Goal: Information Seeking & Learning: Check status

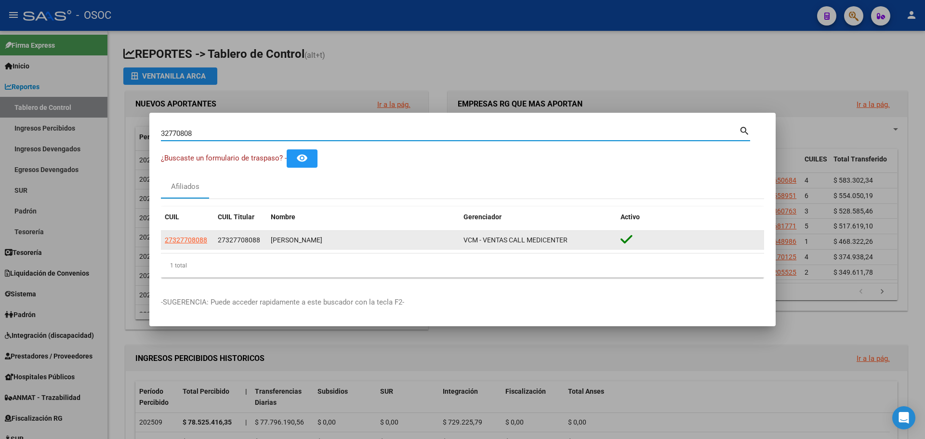
click at [163, 234] on datatable-body-cell "27327708088" at bounding box center [187, 240] width 53 height 19
click at [168, 236] on span "27327708088" at bounding box center [186, 240] width 42 height 8
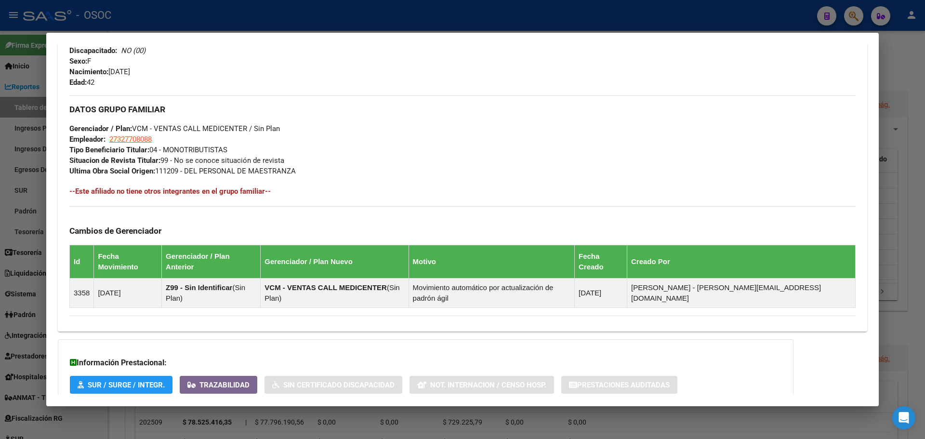
scroll to position [464, 0]
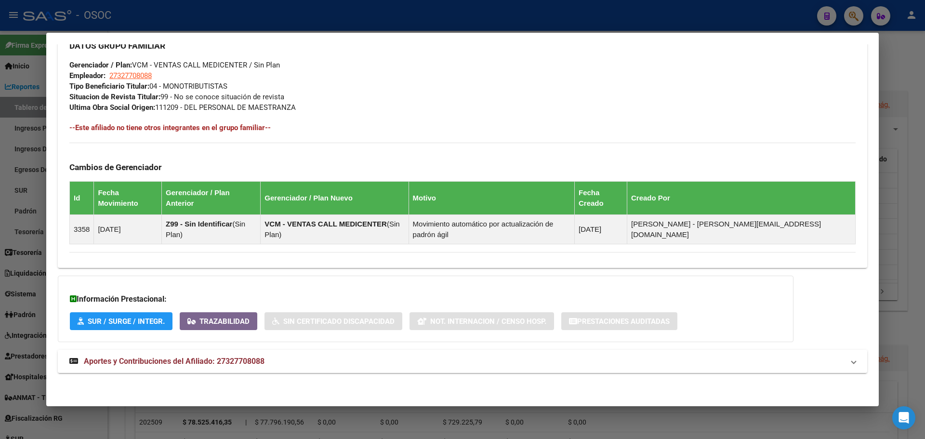
click at [272, 353] on mat-expansion-panel-header "Aportes y Contribuciones del Afiliado: 27327708088" at bounding box center [463, 361] width 810 height 23
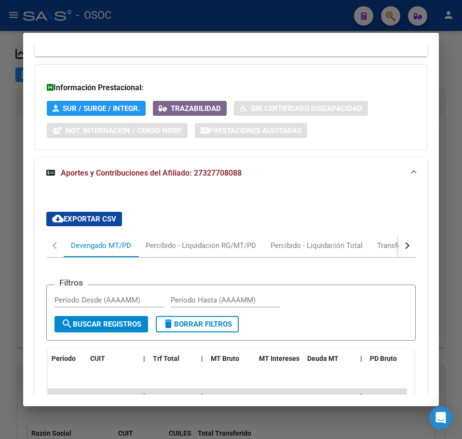
scroll to position [873, 0]
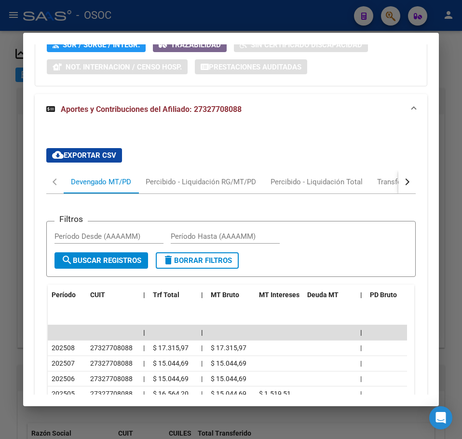
click at [18, 135] on div at bounding box center [231, 219] width 462 height 439
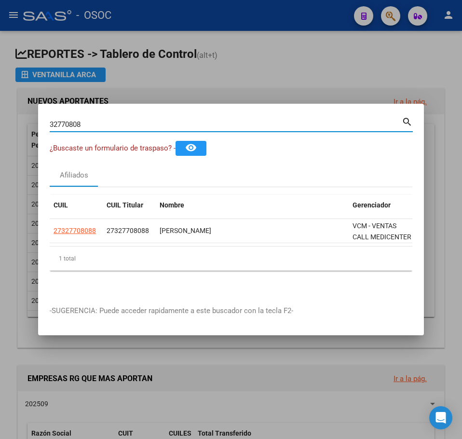
click at [82, 120] on input "32770808" at bounding box center [226, 124] width 352 height 9
paste input "3294840"
type input "33294840"
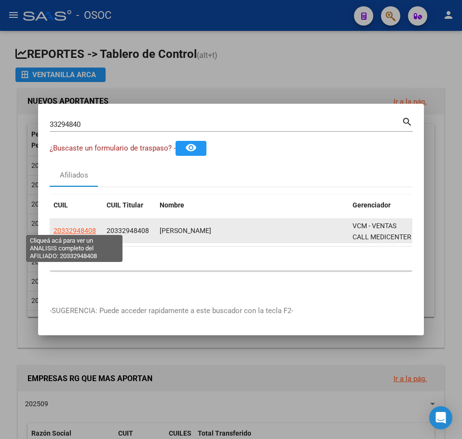
click at [66, 227] on span "20332948408" at bounding box center [74, 231] width 42 height 8
type textarea "20332948408"
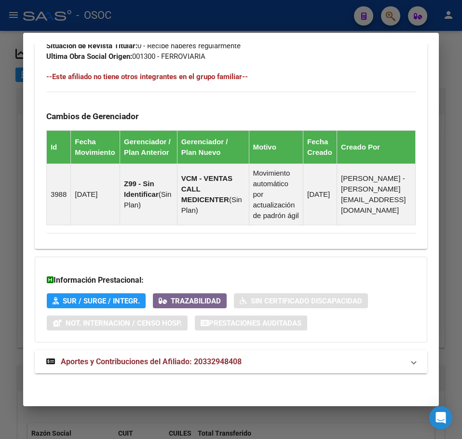
click at [130, 361] on span "Aportes y Contribuciones del Afiliado: 20332948408" at bounding box center [151, 361] width 181 height 9
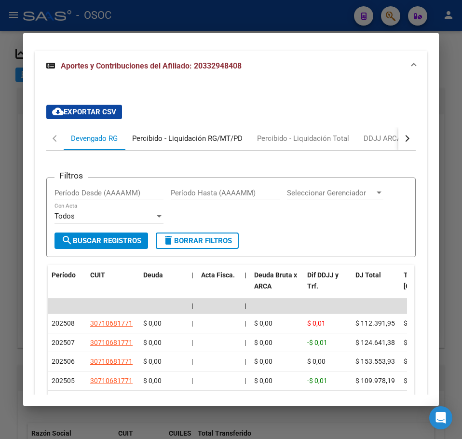
click at [162, 144] on div "Percibido - Liquidación RG/MT/PD" at bounding box center [187, 138] width 110 height 11
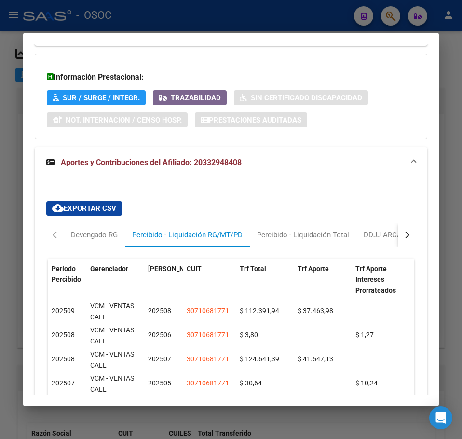
scroll to position [927, 0]
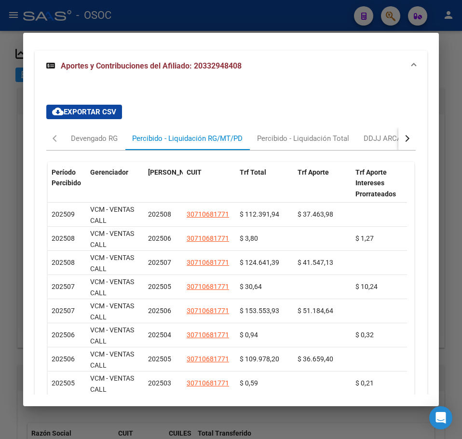
click at [10, 174] on div at bounding box center [231, 219] width 462 height 439
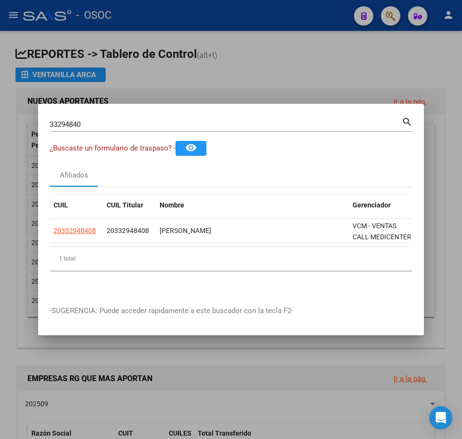
click at [72, 132] on div "33294840 Buscar (apellido, dni, cuil, nro traspaso, cuit, obra social) search" at bounding box center [231, 128] width 363 height 26
click at [77, 122] on input "33294840" at bounding box center [226, 124] width 352 height 9
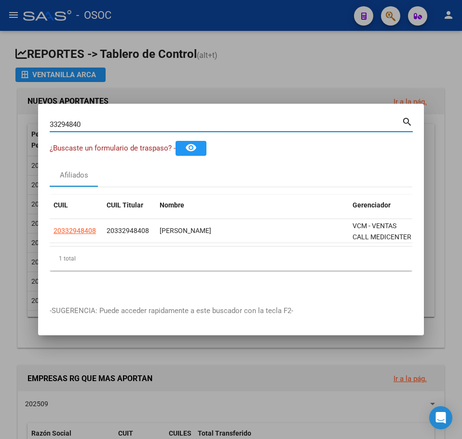
paste input "18072359"
type input "18072359"
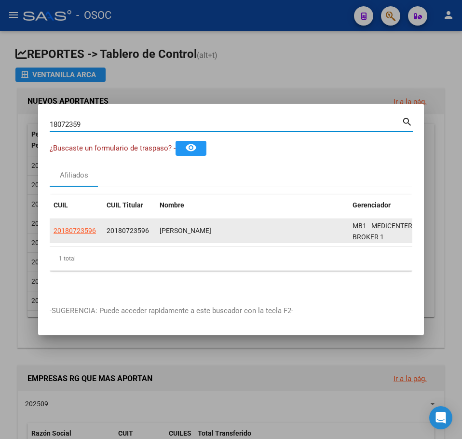
click at [68, 227] on span "20180723596" at bounding box center [74, 231] width 42 height 8
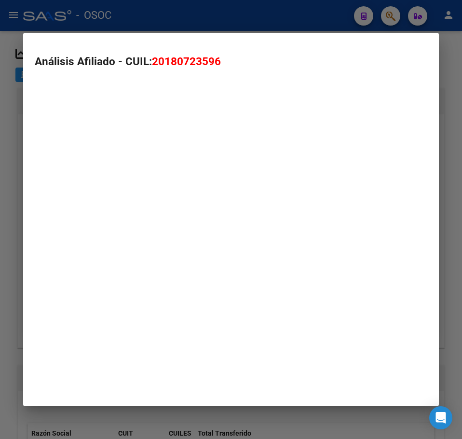
type textarea "20180723596"
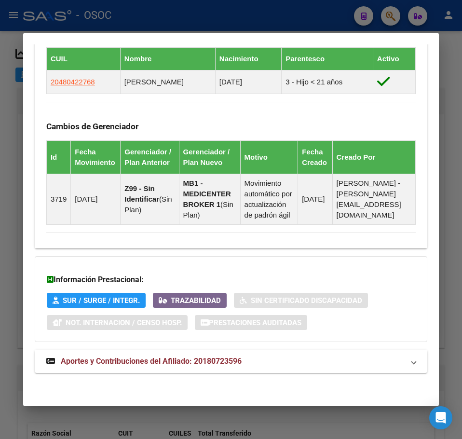
scroll to position [682, 0]
click at [145, 359] on span "Aportes y Contribuciones del Afiliado: 20180723596" at bounding box center [151, 360] width 181 height 9
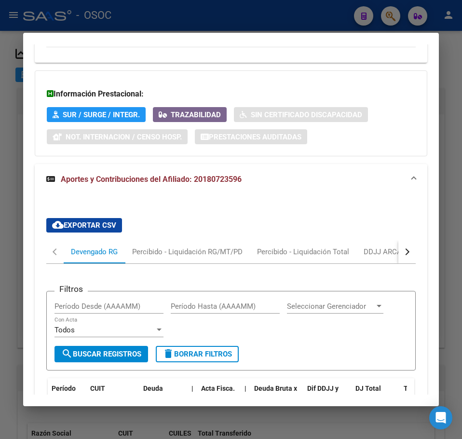
scroll to position [931, 0]
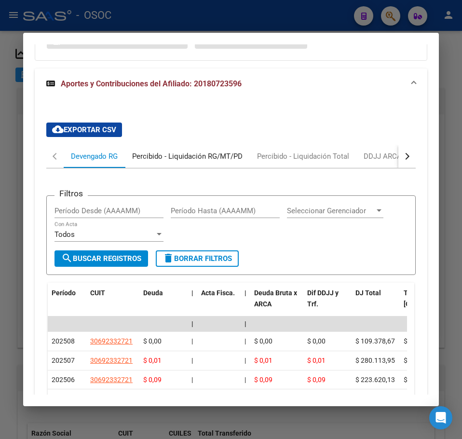
click at [157, 161] on div "Percibido - Liquidación RG/MT/PD" at bounding box center [187, 156] width 110 height 11
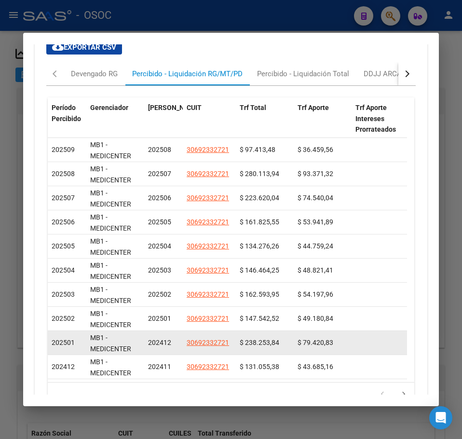
scroll to position [980, 0]
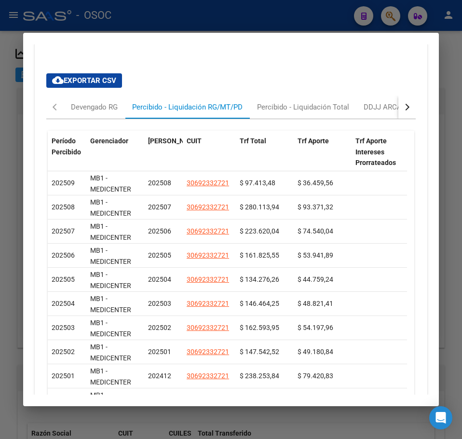
click at [11, 202] on div at bounding box center [231, 219] width 462 height 439
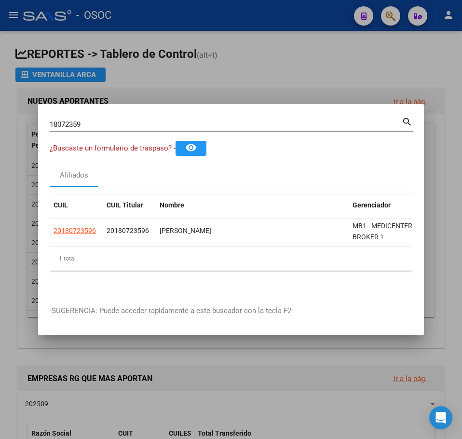
click at [83, 122] on input "18072359" at bounding box center [226, 124] width 352 height 9
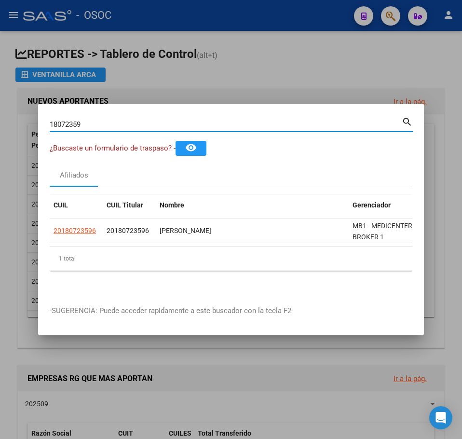
paste input "29414583"
type input "29414583"
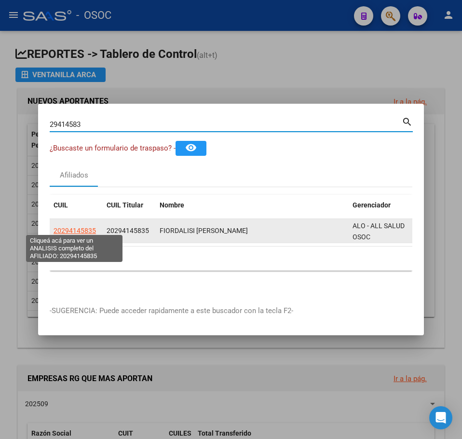
click at [91, 227] on span "20294145835" at bounding box center [74, 231] width 42 height 8
type textarea "20294145835"
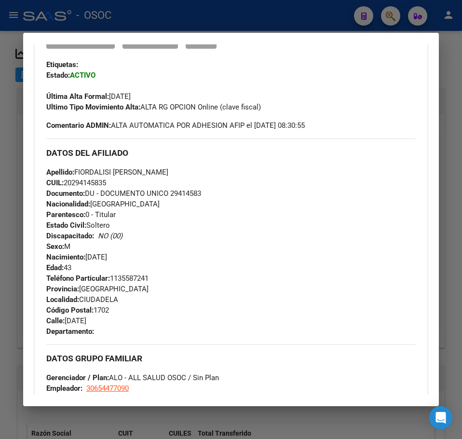
scroll to position [446, 0]
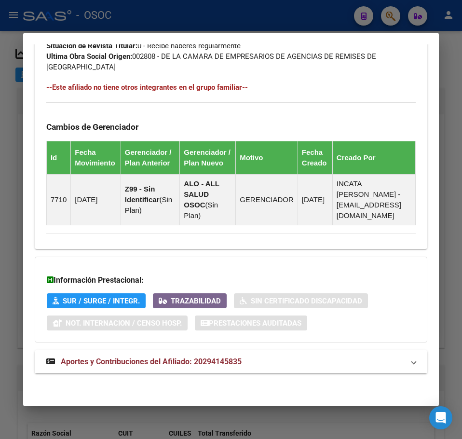
click at [142, 366] on strong "Aportes y Contribuciones del Afiliado: 20294145835" at bounding box center [143, 362] width 195 height 12
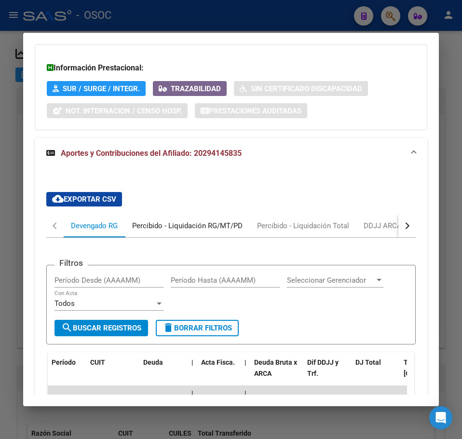
click at [160, 237] on div "Percibido - Liquidación RG/MT/PD" at bounding box center [187, 225] width 125 height 23
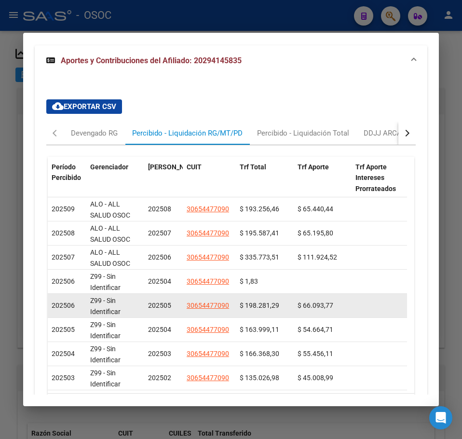
scroll to position [936, 0]
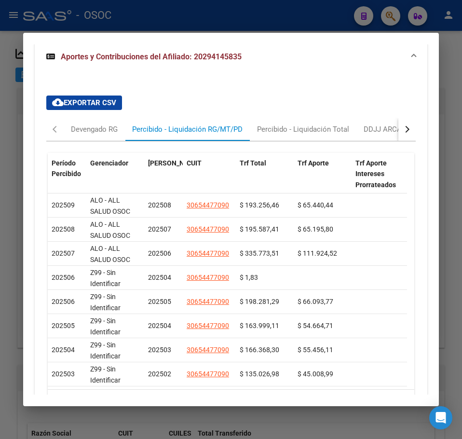
drag, startPoint x: 220, startPoint y: 105, endPoint x: 201, endPoint y: 96, distance: 20.3
click at [220, 105] on div "cloud_download Exportar CSV Devengado RG Percibido - Liquidación RG/MT/PD Perci…" at bounding box center [230, 262] width 369 height 349
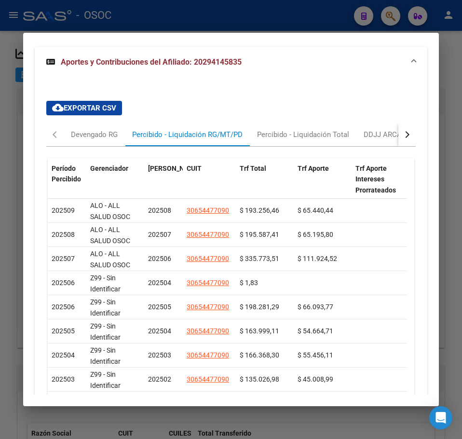
scroll to position [888, 0]
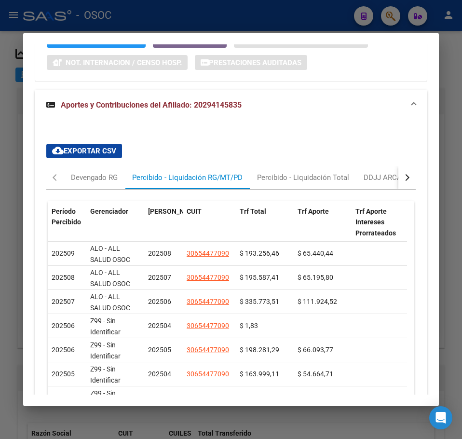
drag, startPoint x: 10, startPoint y: 182, endPoint x: 17, endPoint y: 177, distance: 9.4
click at [10, 182] on div at bounding box center [231, 219] width 462 height 439
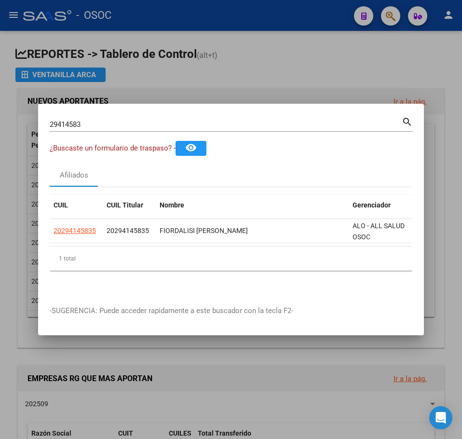
click at [88, 130] on div "29414583 Buscar (apellido, dni, cuil, nro traspaso, cuit, obra social) search" at bounding box center [231, 128] width 363 height 26
click at [88, 127] on div "29414583 Buscar (apellido, dni, cuil, nro traspaso, cuit, obra social)" at bounding box center [226, 124] width 352 height 14
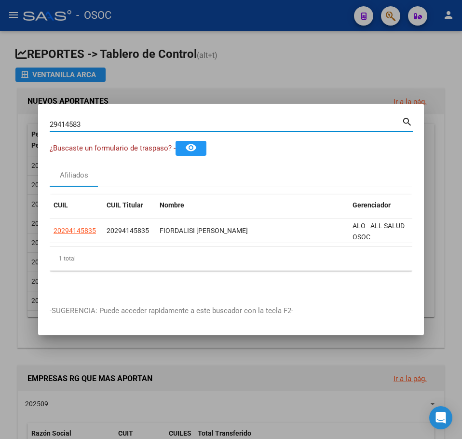
click at [88, 123] on input "29414583" at bounding box center [226, 124] width 352 height 9
paste input "44381170"
type input "44381170"
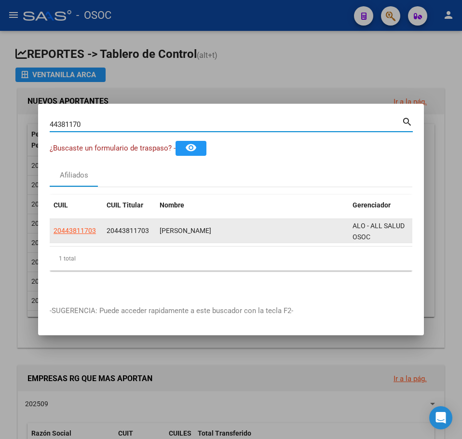
click at [92, 237] on datatable-body-cell "20443811703" at bounding box center [76, 231] width 53 height 24
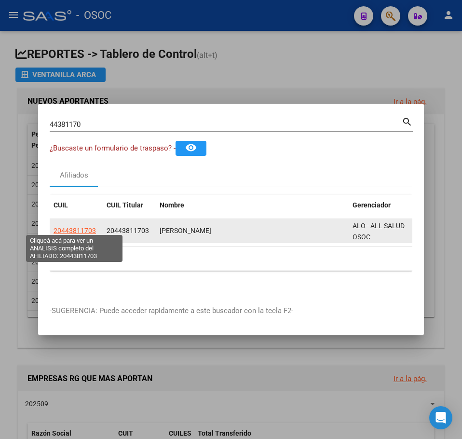
click at [82, 227] on span "20443811703" at bounding box center [74, 231] width 42 height 8
type textarea "20443811703"
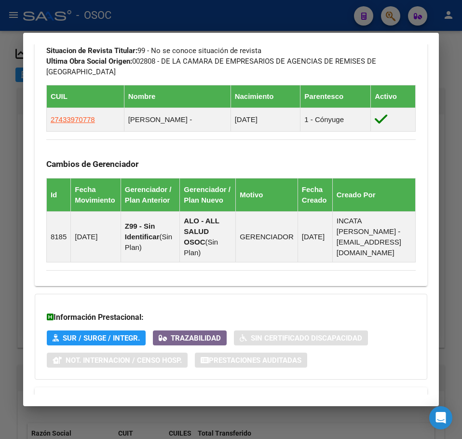
click at [227, 357] on div "Información Prestacional: SUR / SURGE / INTEGR. Trazabilidad Sin Certificado Di…" at bounding box center [231, 337] width 392 height 86
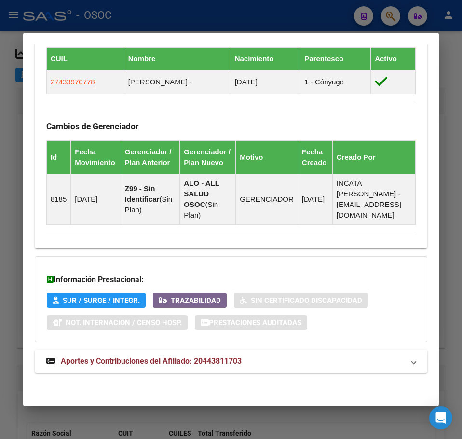
click at [227, 357] on span "Aportes y Contribuciones del Afiliado: 20443811703" at bounding box center [151, 360] width 181 height 9
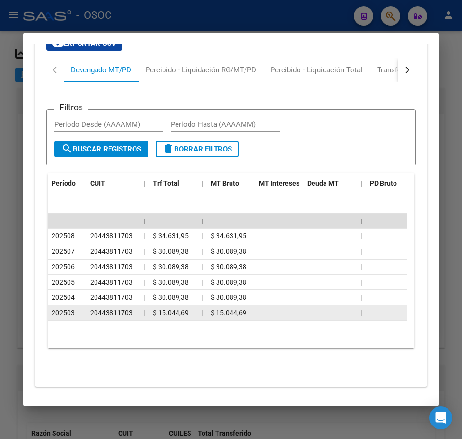
scroll to position [1039, 0]
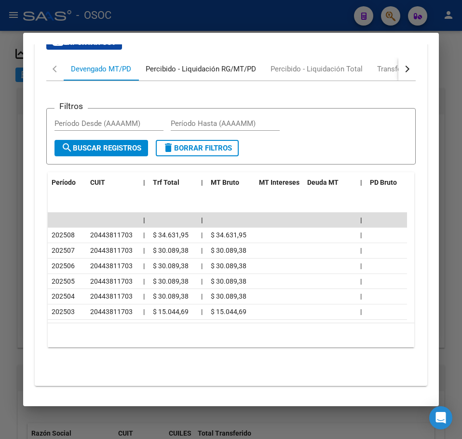
click at [152, 74] on div "Percibido - Liquidación RG/MT/PD" at bounding box center [201, 69] width 110 height 11
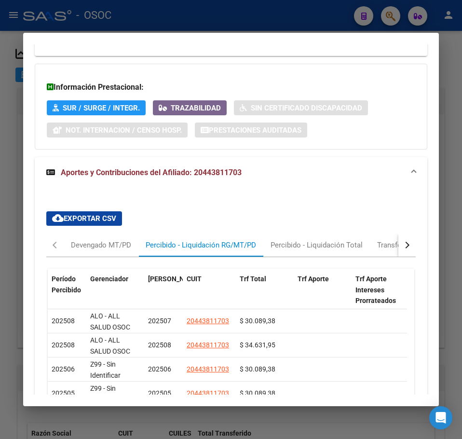
scroll to position [905, 0]
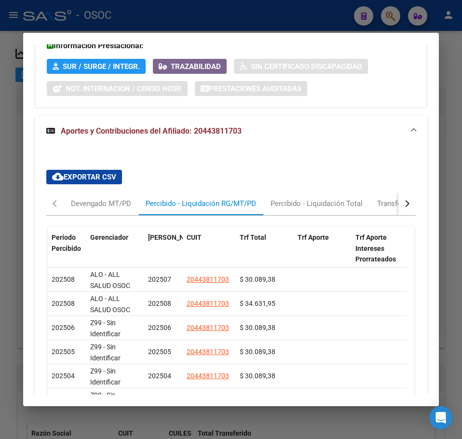
click at [16, 138] on div at bounding box center [231, 219] width 462 height 439
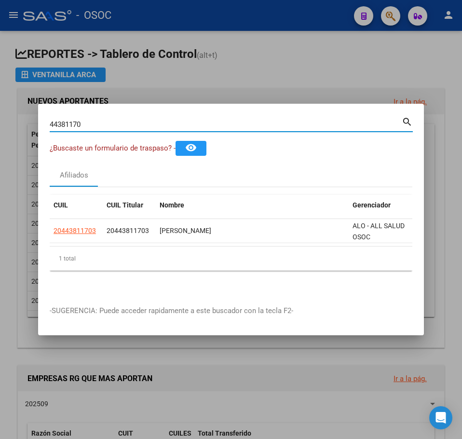
click at [76, 120] on input "44381170" at bounding box center [226, 124] width 352 height 9
paste input "33152357"
type input "33152357"
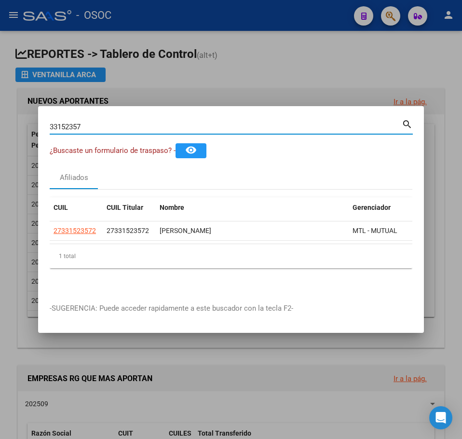
click at [80, 217] on datatable-header "CUIL CUIL Titular Nombre Gerenciador Activo" at bounding box center [231, 209] width 362 height 24
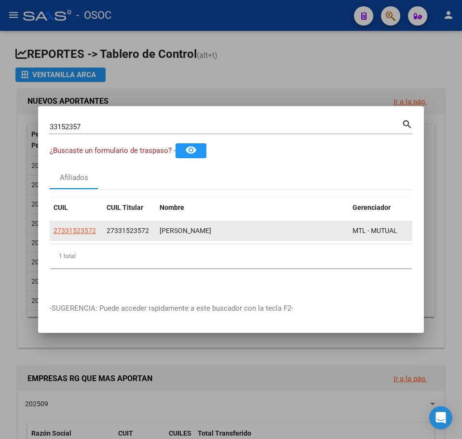
click at [80, 221] on datatable-body-cell "27331523572" at bounding box center [76, 230] width 53 height 19
click at [80, 227] on span "27331523572" at bounding box center [74, 231] width 42 height 8
type textarea "27331523572"
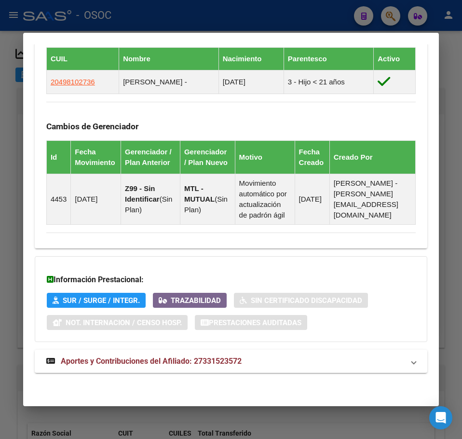
scroll to position [682, 0]
click at [198, 353] on mat-expansion-panel-header "Aportes y Contribuciones del Afiliado: 27331523572" at bounding box center [231, 360] width 392 height 23
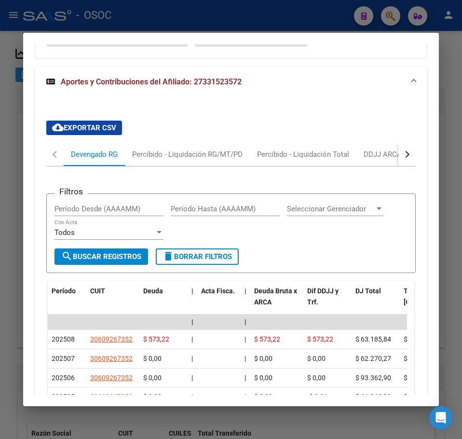
scroll to position [979, 0]
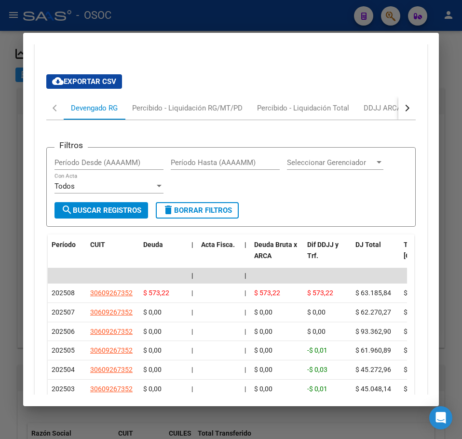
click at [189, 154] on div "Filtros Período Desde (AAAAMM) Período Hasta (AAAAMM) Seleccionar Gerenciador S…" at bounding box center [230, 323] width 369 height 406
click at [189, 152] on div "Filtros Período Desde (AAAAMM) Período Hasta (AAAAMM) Seleccionar Gerenciador S…" at bounding box center [230, 323] width 369 height 406
click at [189, 120] on div "Percibido - Liquidación RG/MT/PD" at bounding box center [187, 107] width 125 height 23
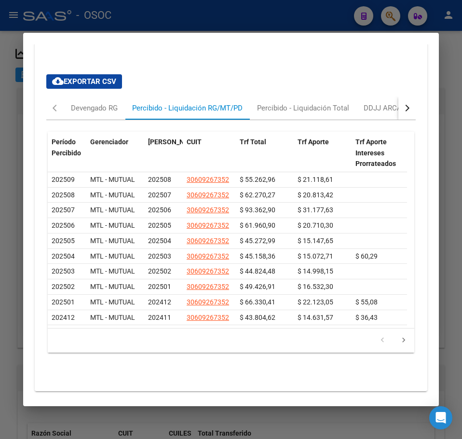
drag, startPoint x: 13, startPoint y: 153, endPoint x: 40, endPoint y: 141, distance: 30.3
click at [13, 153] on div at bounding box center [231, 219] width 462 height 439
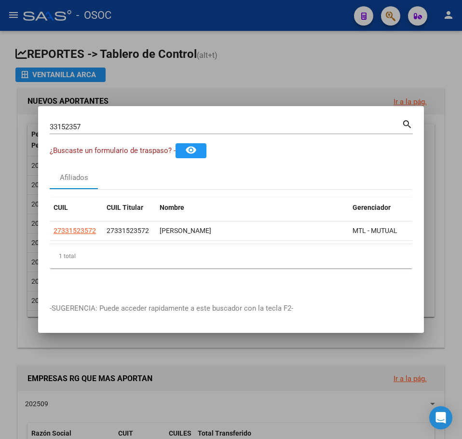
click at [76, 122] on input "33152357" at bounding box center [226, 126] width 352 height 9
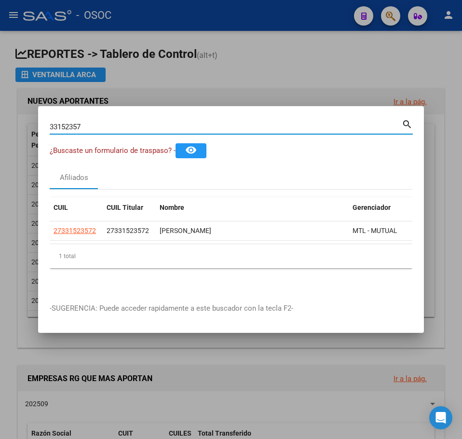
paste input "0613844"
type input "30613844"
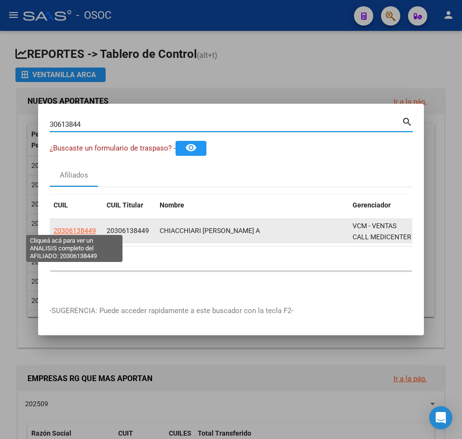
click at [90, 228] on span "20306138449" at bounding box center [74, 231] width 42 height 8
type textarea "20306138449"
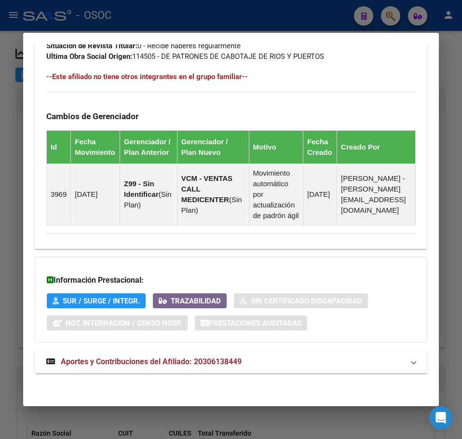
scroll to position [649, 0]
click at [169, 351] on mat-expansion-panel-header "Aportes y Contribuciones del Afiliado: 20306138449" at bounding box center [231, 361] width 392 height 23
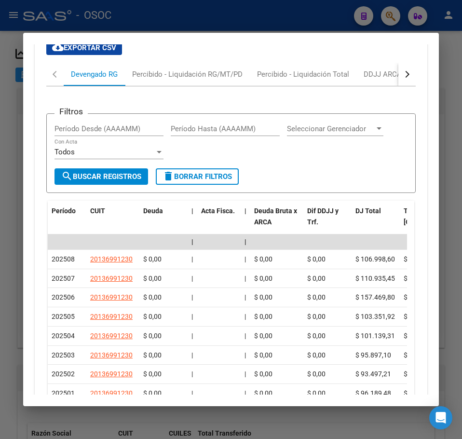
scroll to position [995, 0]
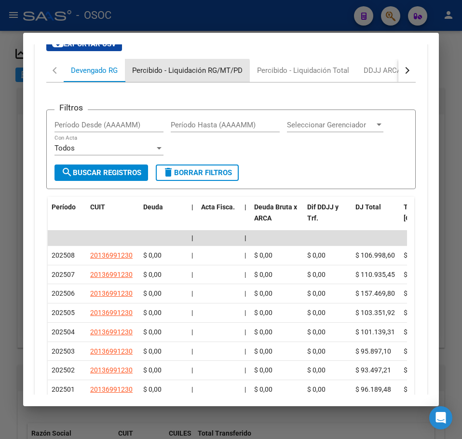
click at [159, 82] on div "Percibido - Liquidación RG/MT/PD" at bounding box center [187, 70] width 125 height 23
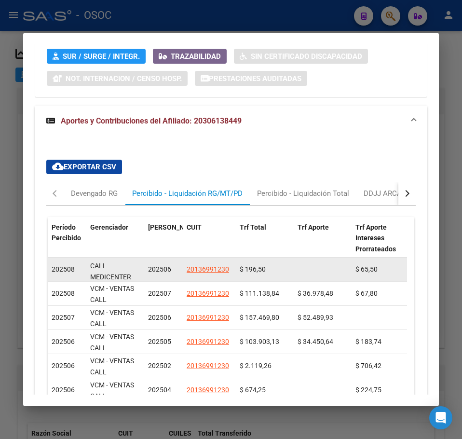
scroll to position [13, 0]
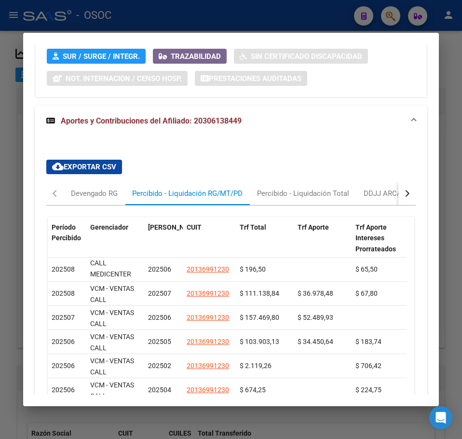
click at [20, 117] on div at bounding box center [231, 219] width 462 height 439
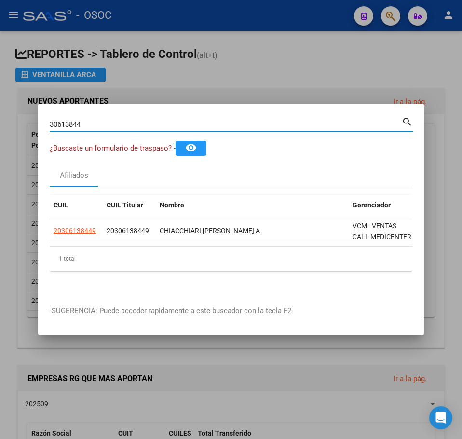
click at [91, 120] on input "30613844" at bounding box center [226, 124] width 352 height 9
paste input "7350169"
type input "37350169"
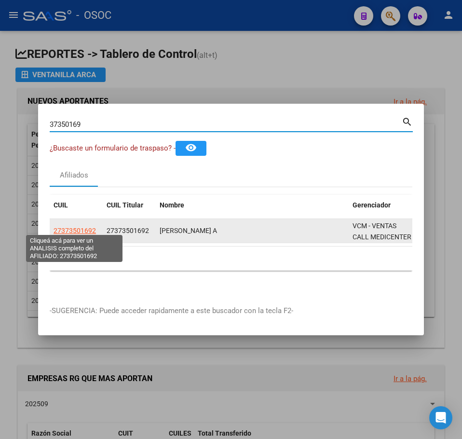
click at [81, 227] on span "27373501692" at bounding box center [74, 231] width 42 height 8
type textarea "27373501692"
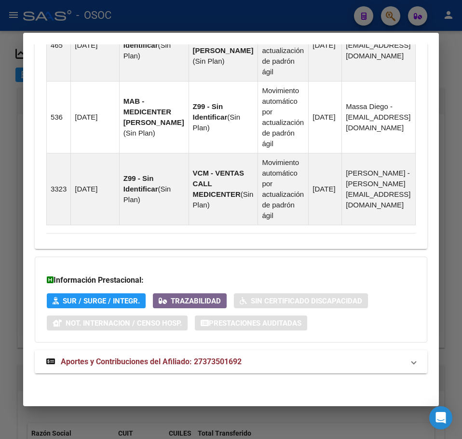
drag, startPoint x: 137, startPoint y: 359, endPoint x: 147, endPoint y: 319, distance: 41.3
click at [137, 359] on span "Aportes y Contribuciones del Afiliado: 27373501692" at bounding box center [151, 361] width 181 height 9
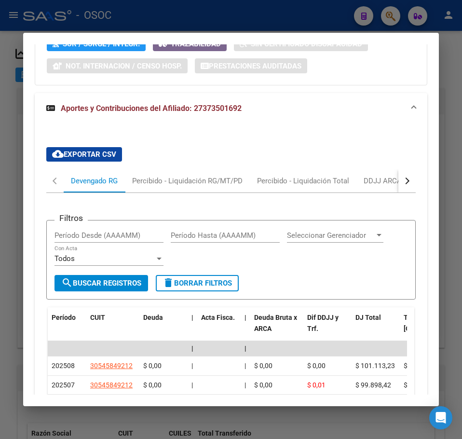
scroll to position [1090, 0]
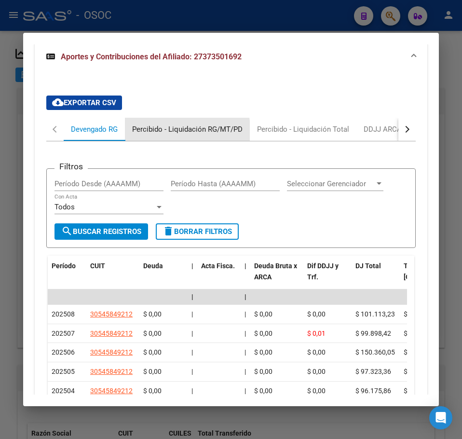
click at [174, 134] on div "Percibido - Liquidación RG/MT/PD" at bounding box center [187, 129] width 110 height 11
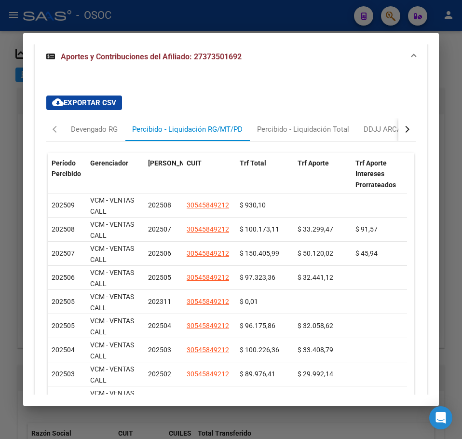
click at [21, 234] on div at bounding box center [231, 219] width 462 height 439
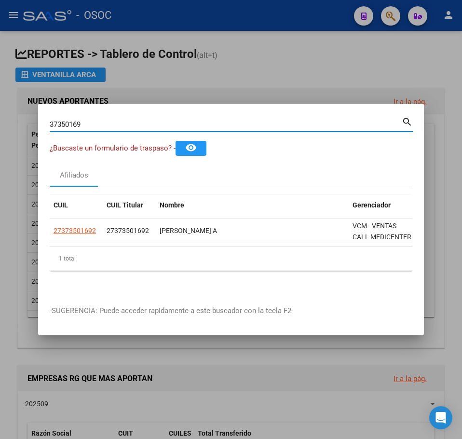
click at [103, 122] on input "37350169" at bounding box center [226, 124] width 352 height 9
paste input "23933877"
click at [96, 124] on input "23933877" at bounding box center [226, 124] width 352 height 9
paste input "6536545"
type input "26536545"
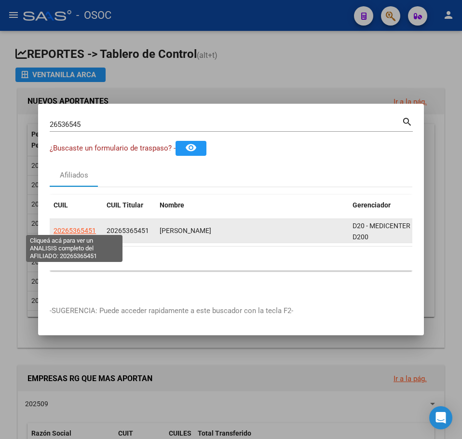
click at [79, 227] on span "20265365451" at bounding box center [74, 231] width 42 height 8
type textarea "20265365451"
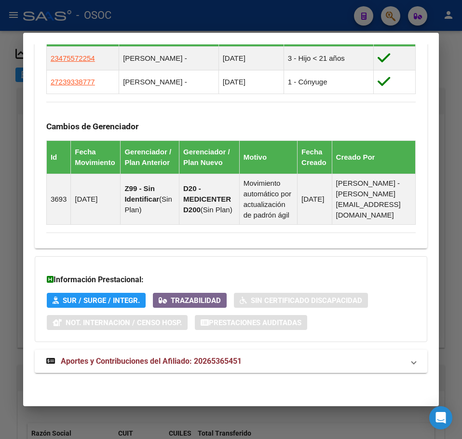
scroll to position [705, 0]
click at [132, 369] on mat-expansion-panel-header "Aportes y Contribuciones del Afiliado: 20265365451" at bounding box center [231, 360] width 392 height 23
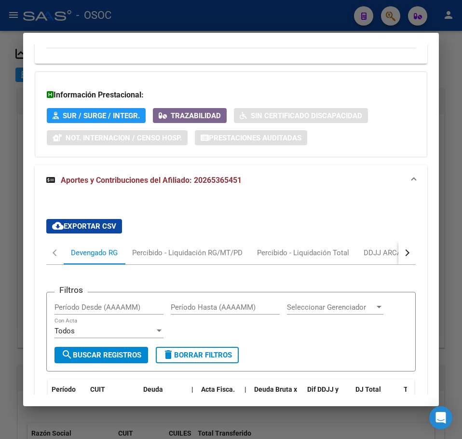
scroll to position [1003, 0]
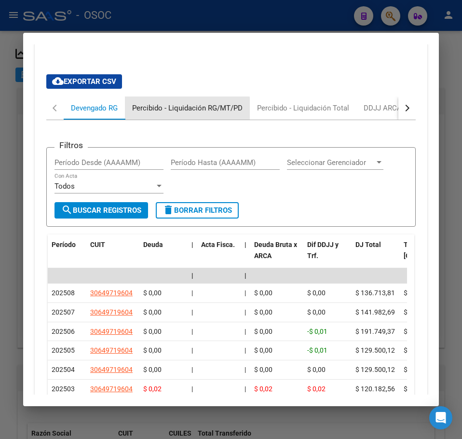
click at [173, 120] on div "Percibido - Liquidación RG/MT/PD" at bounding box center [187, 107] width 125 height 23
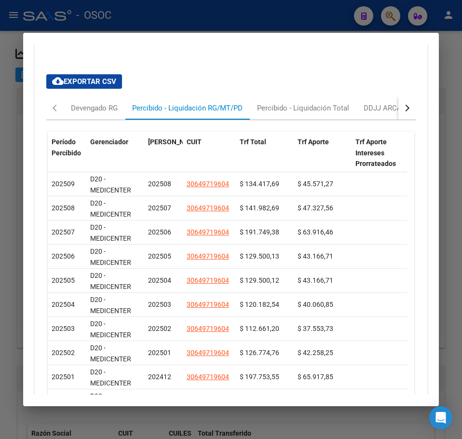
drag, startPoint x: 17, startPoint y: 149, endPoint x: 23, endPoint y: 150, distance: 6.0
click at [17, 150] on div at bounding box center [231, 219] width 462 height 439
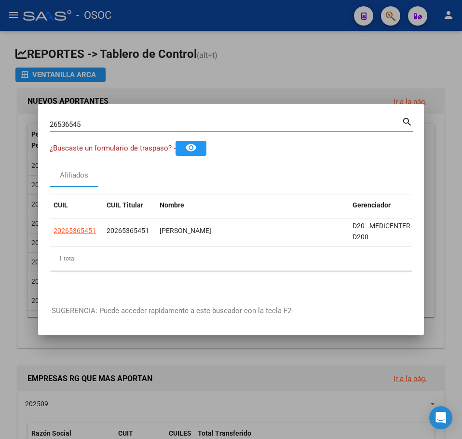
click at [71, 123] on input "26536545" at bounding box center [226, 124] width 352 height 9
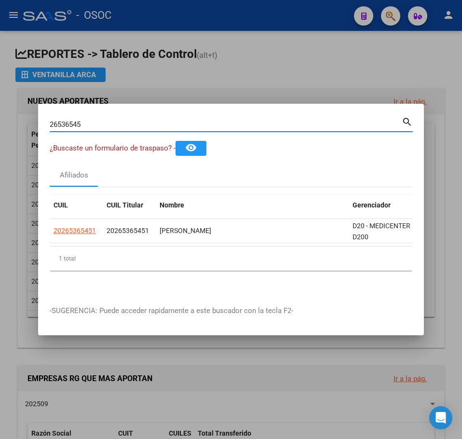
paste input "35325308"
type input "35325308"
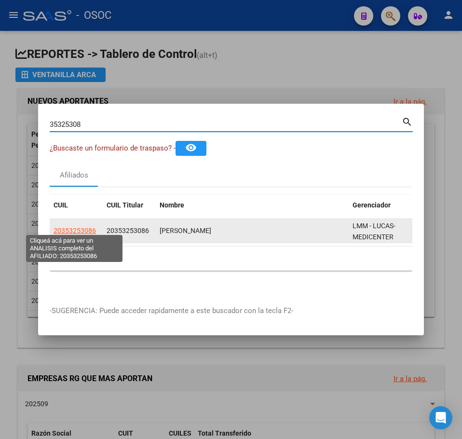
click at [88, 227] on span "20353253086" at bounding box center [74, 231] width 42 height 8
type textarea "20353253086"
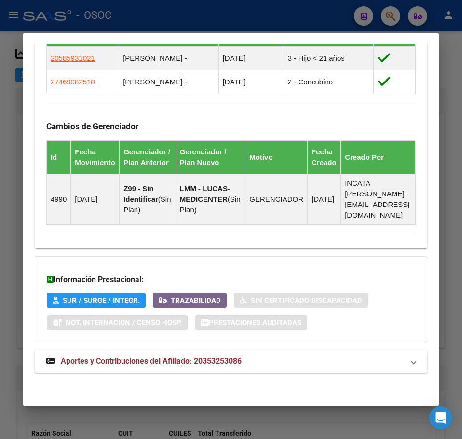
scroll to position [695, 0]
click at [159, 367] on mat-expansion-panel-header "Aportes y Contribuciones del Afiliado: 20353253086" at bounding box center [231, 360] width 392 height 23
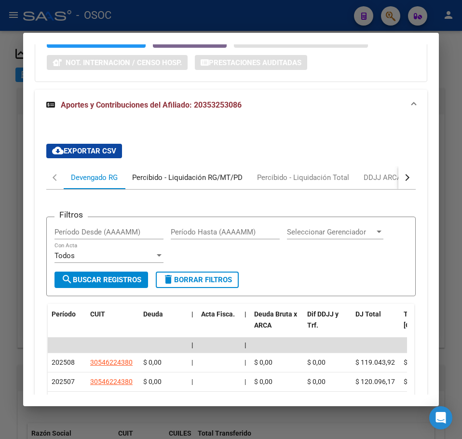
click at [140, 189] on div "Percibido - Liquidación RG/MT/PD" at bounding box center [187, 177] width 125 height 23
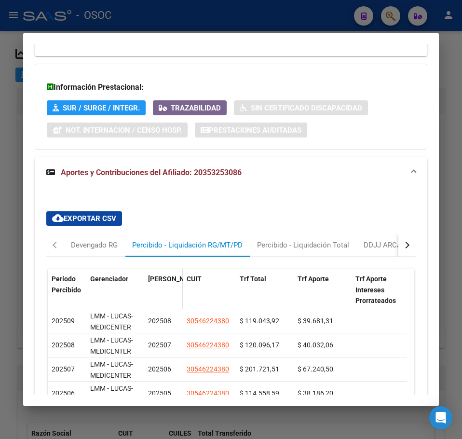
scroll to position [944, 0]
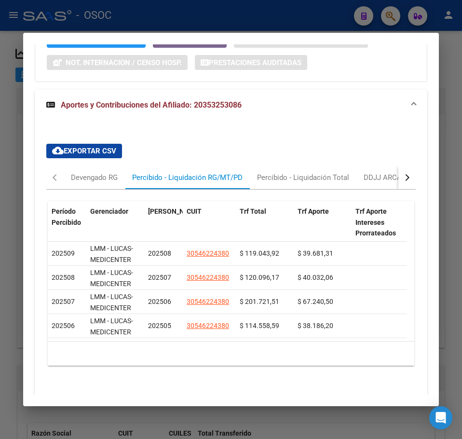
click at [18, 135] on div at bounding box center [231, 219] width 462 height 439
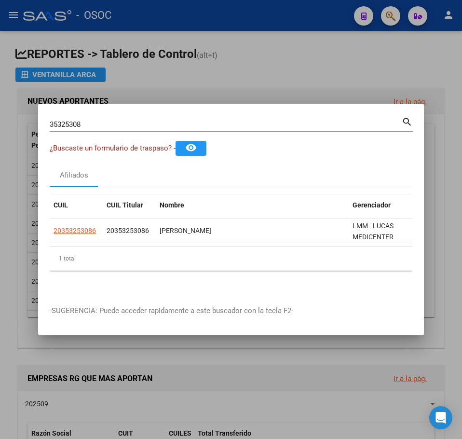
click at [86, 110] on mat-dialog-container "35325308 Buscar (apellido, dni, cuil, nro traspaso, cuit, obra social) search ¿…" at bounding box center [231, 219] width 386 height 231
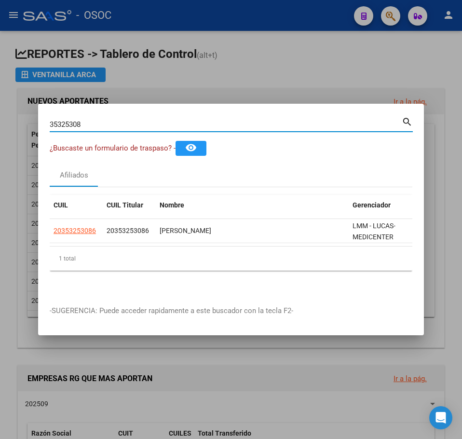
click at [87, 120] on input "35325308" at bounding box center [226, 124] width 352 height 9
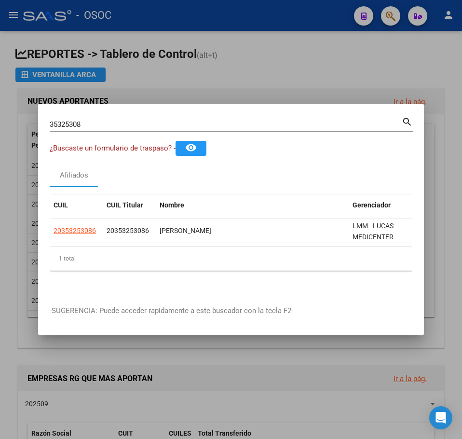
click at [145, 117] on div "35325308 Buscar (apellido, dni, cuil, nro traspaso, cuit, obra social)" at bounding box center [226, 124] width 352 height 14
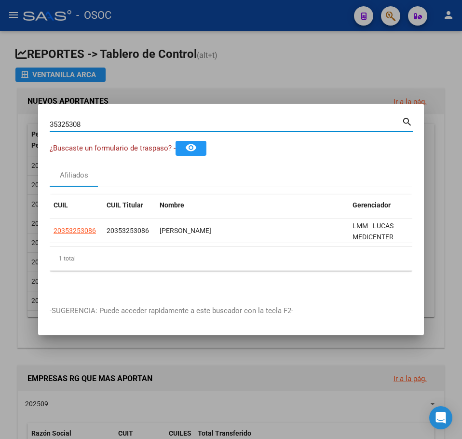
paste input "1176651"
type input "31176651"
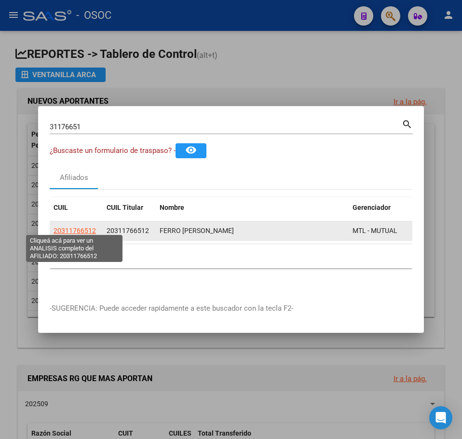
click at [70, 227] on span "20311766512" at bounding box center [74, 231] width 42 height 8
type textarea "20311766512"
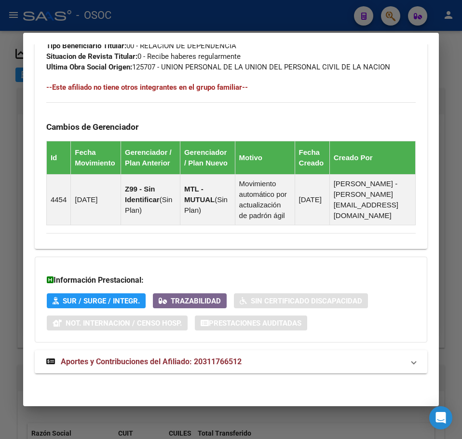
scroll to position [649, 0]
click at [152, 353] on mat-expansion-panel-header "Aportes y Contribuciones del Afiliado: 20311766512" at bounding box center [231, 361] width 392 height 23
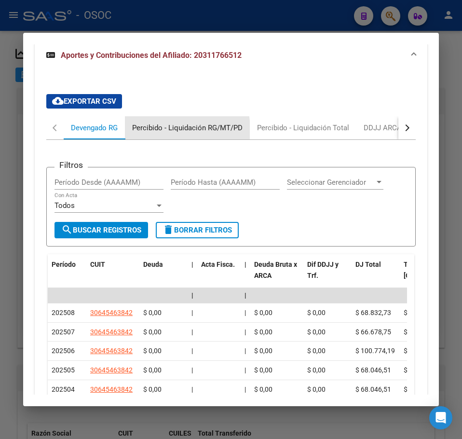
click at [160, 133] on div "Percibido - Liquidación RG/MT/PD" at bounding box center [187, 127] width 110 height 11
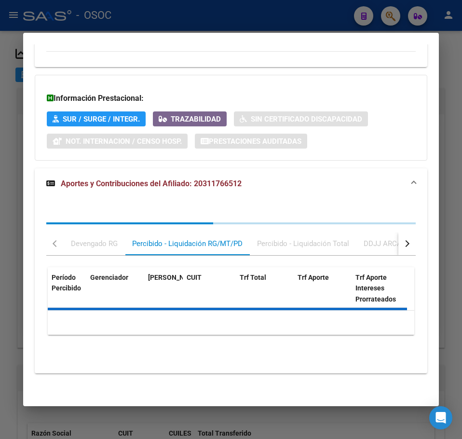
scroll to position [927, 0]
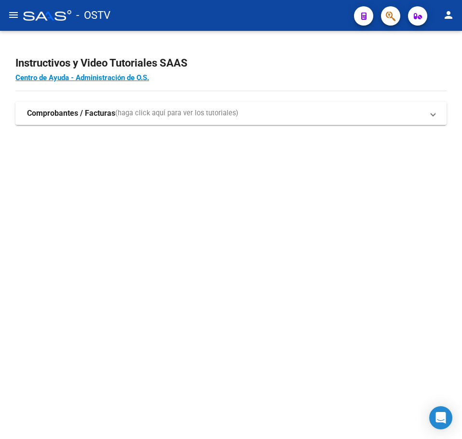
click at [67, 191] on mat-sidenav-content "Instructivos y Video Tutoriales SAAS Centro de Ayuda - Administración de O.S. C…" at bounding box center [231, 235] width 462 height 408
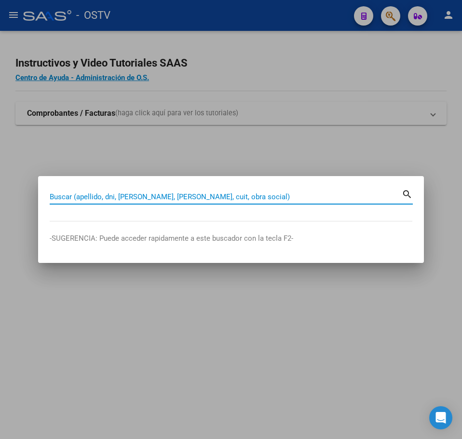
paste input "95915531"
type input "95915531"
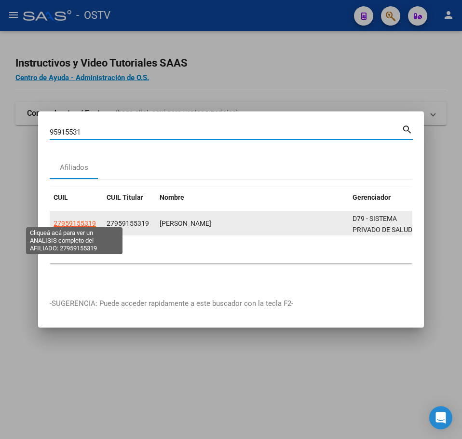
click at [75, 219] on span "27959155319" at bounding box center [74, 223] width 42 height 8
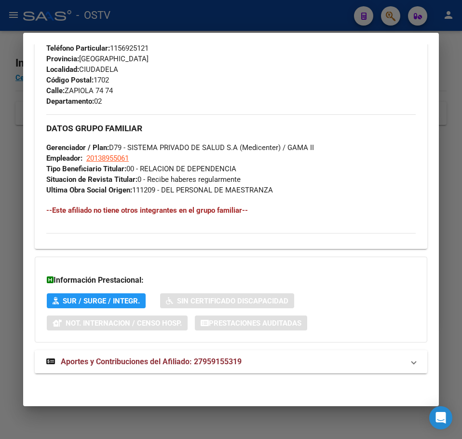
click at [153, 355] on mat-expansion-panel-header "Aportes y Contribuciones del Afiliado: 27959155319" at bounding box center [231, 361] width 392 height 23
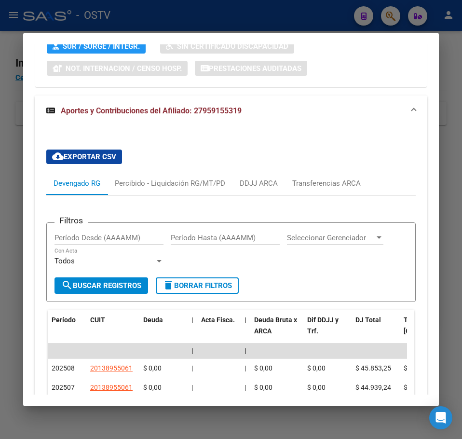
scroll to position [772, 0]
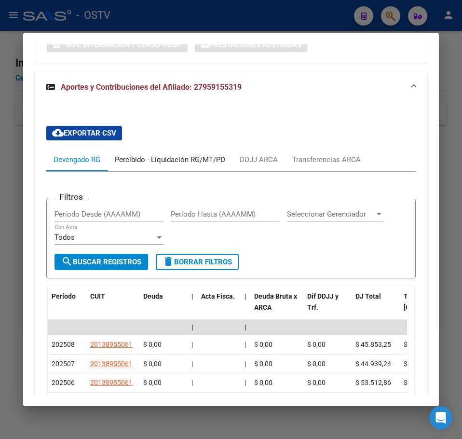
click at [147, 168] on div "Percibido - Liquidación RG/MT/PD" at bounding box center [169, 159] width 125 height 23
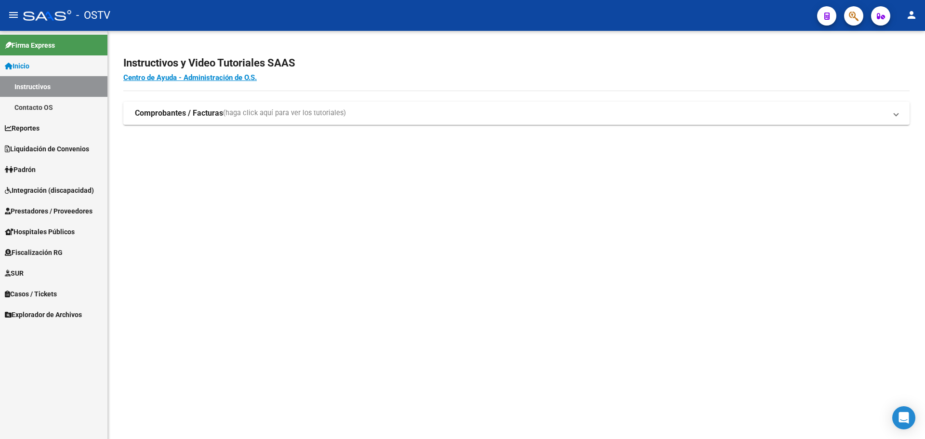
click at [94, 152] on link "Liquidación de Convenios" at bounding box center [53, 148] width 107 height 21
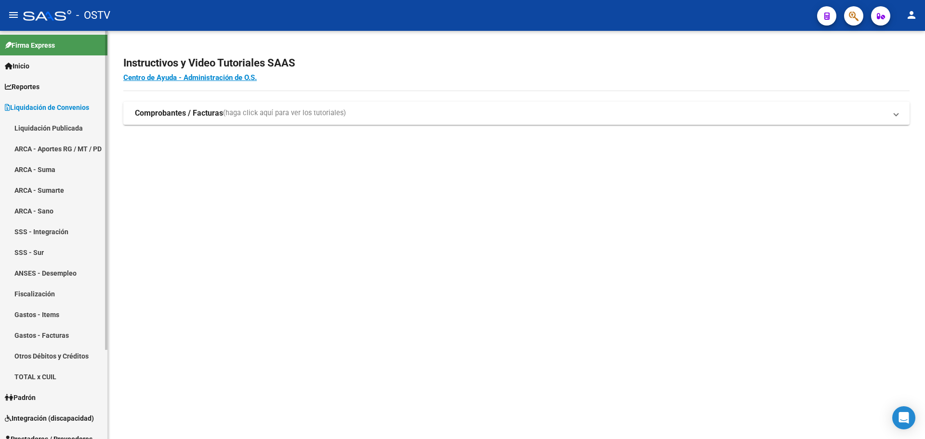
click at [70, 108] on span "Liquidación de Convenios" at bounding box center [47, 107] width 84 height 11
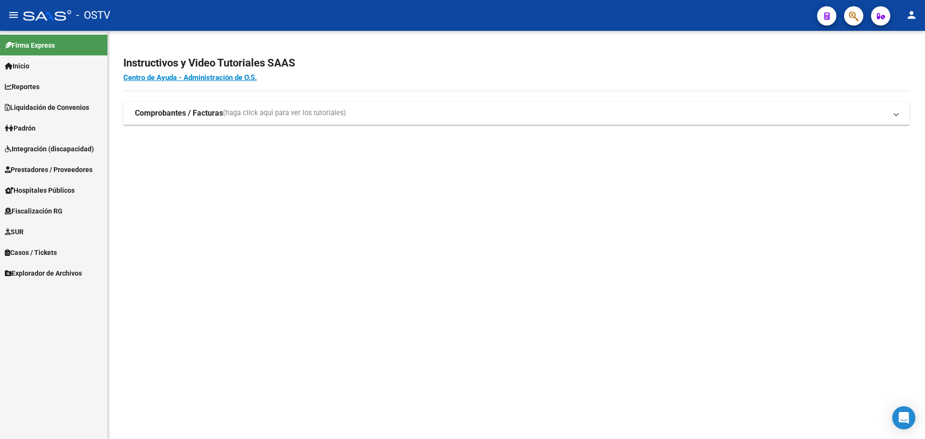
click at [67, 170] on span "Prestadores / Proveedores" at bounding box center [49, 169] width 88 height 11
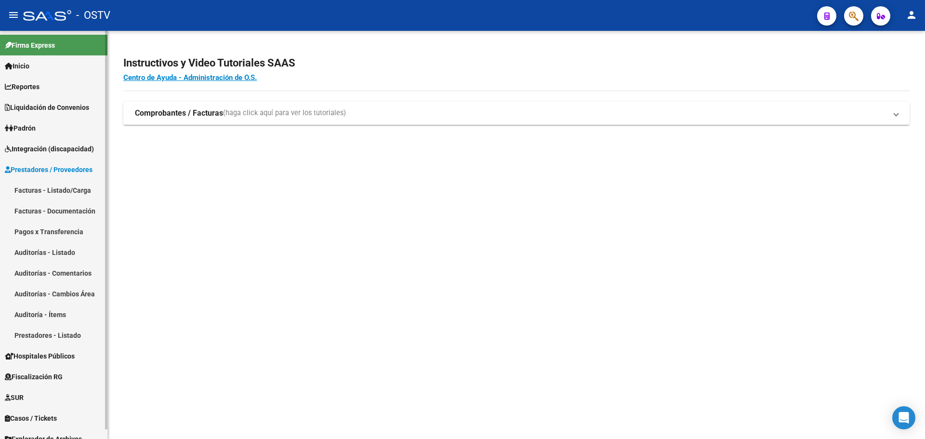
click at [68, 191] on link "Facturas - Listado/Carga" at bounding box center [53, 190] width 107 height 21
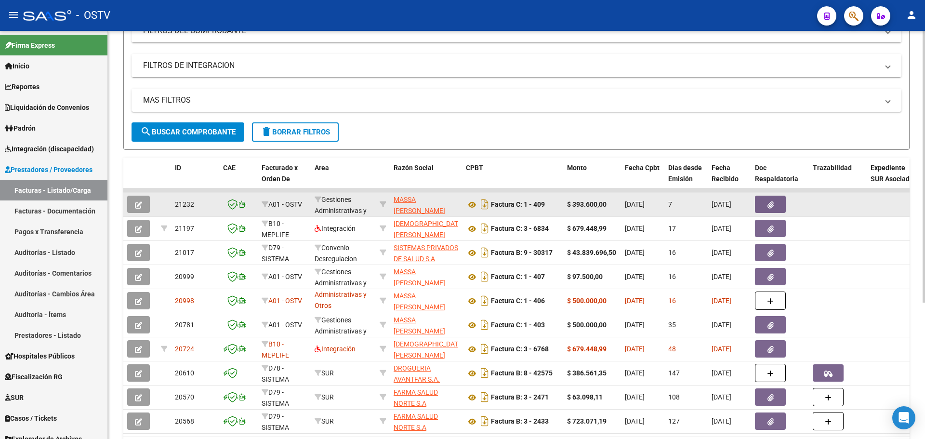
scroll to position [193, 0]
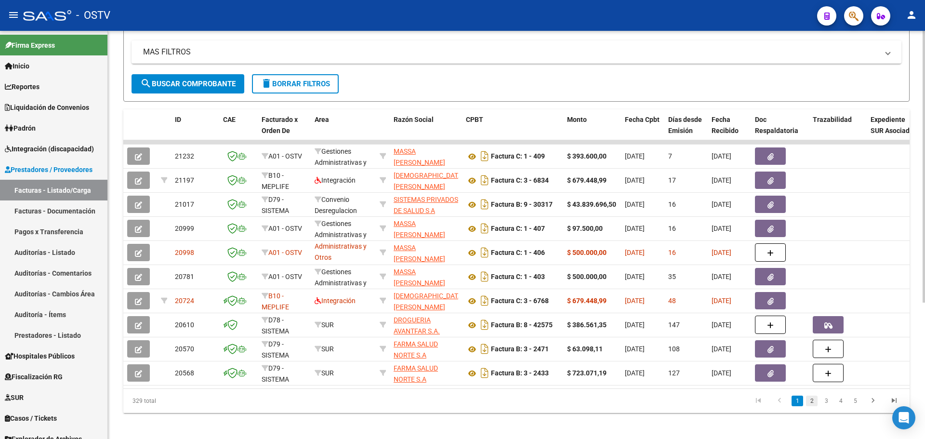
click at [817, 406] on link "2" at bounding box center [812, 401] width 12 height 11
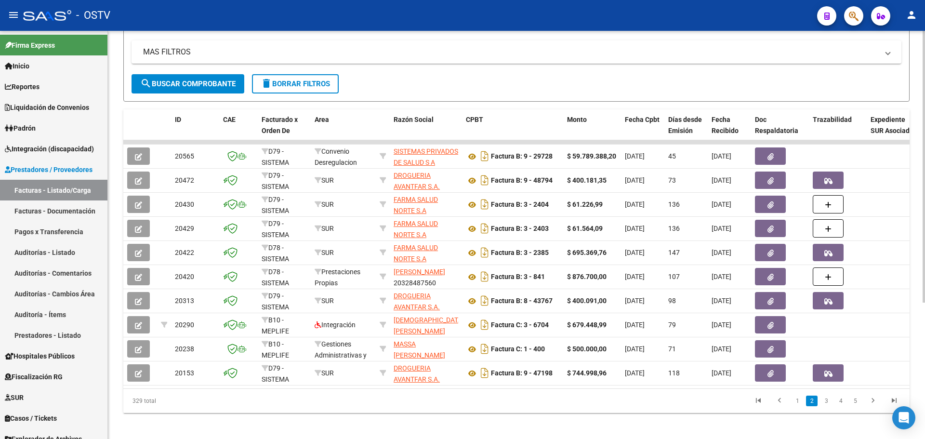
scroll to position [0, 0]
click at [830, 406] on link "3" at bounding box center [827, 401] width 12 height 11
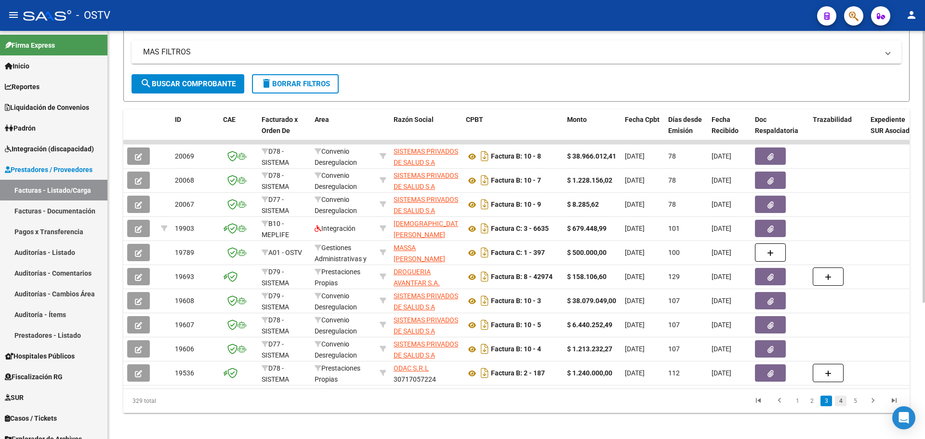
click at [839, 406] on link "4" at bounding box center [841, 401] width 12 height 11
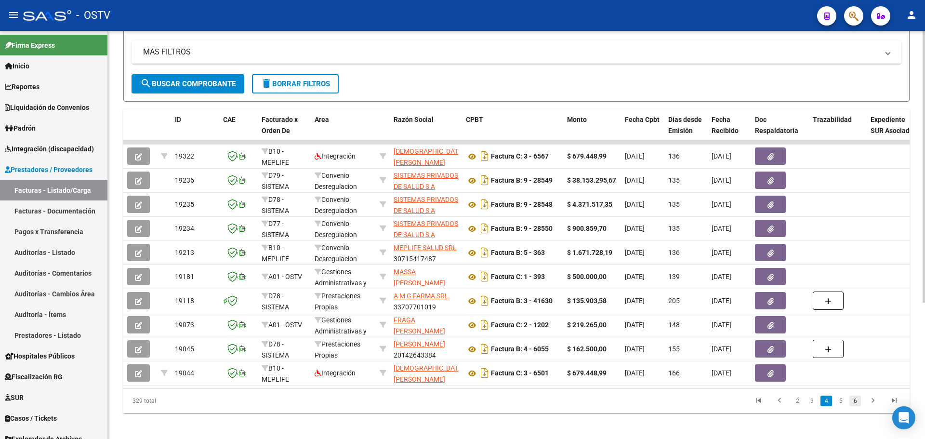
click at [854, 406] on link "6" at bounding box center [856, 401] width 12 height 11
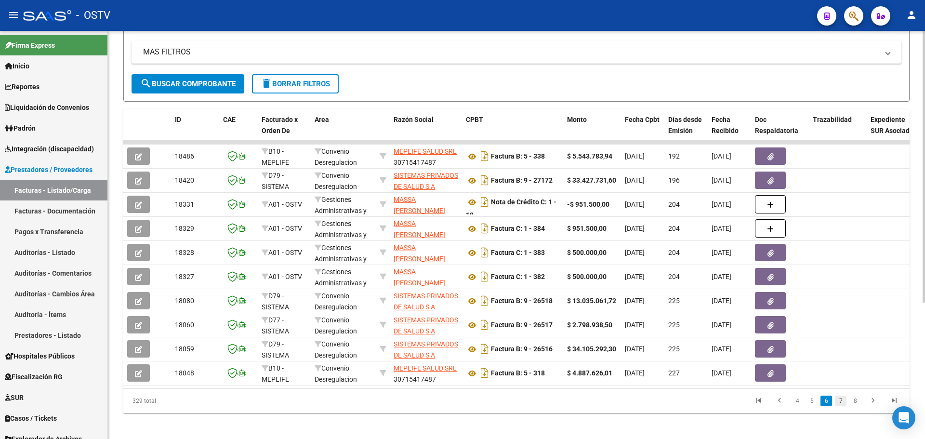
click at [839, 406] on link "7" at bounding box center [841, 401] width 12 height 11
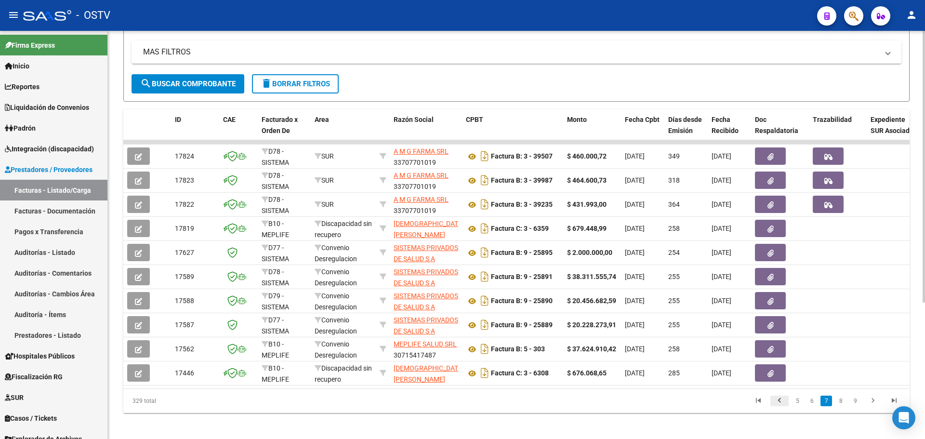
click at [787, 406] on link "go to previous page" at bounding box center [780, 401] width 18 height 11
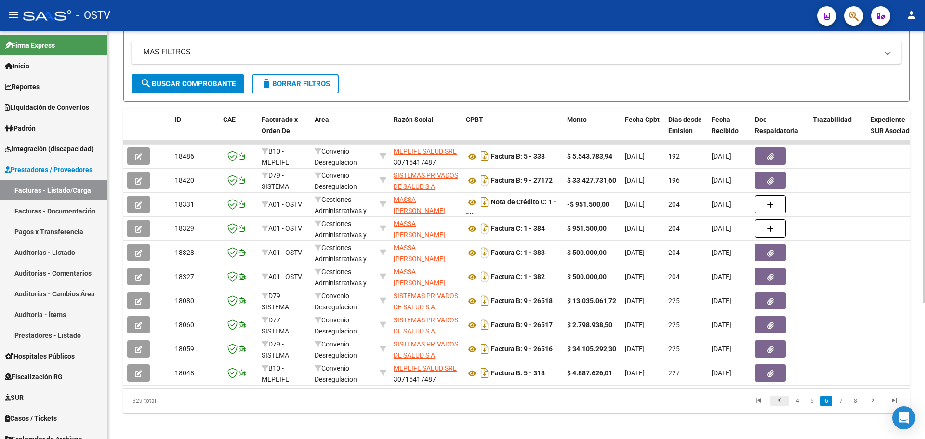
click at [786, 406] on link "go to previous page" at bounding box center [780, 401] width 18 height 11
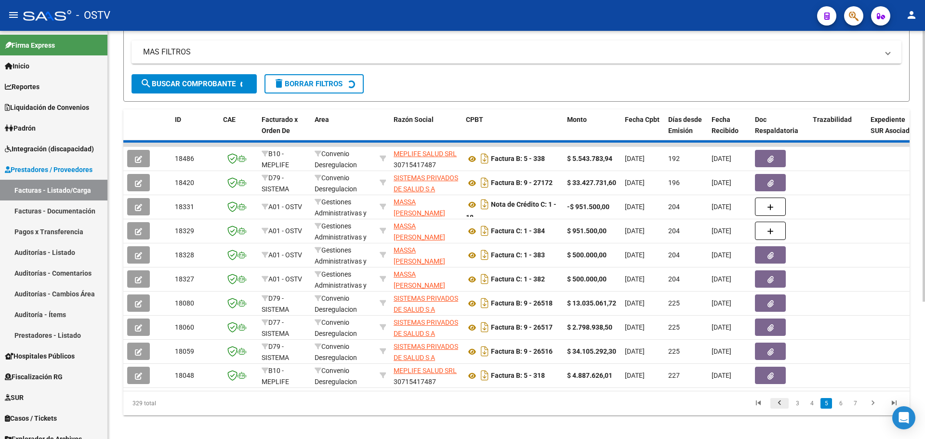
click at [786, 410] on div "329 total 3 4 5 6 7" at bounding box center [516, 403] width 787 height 24
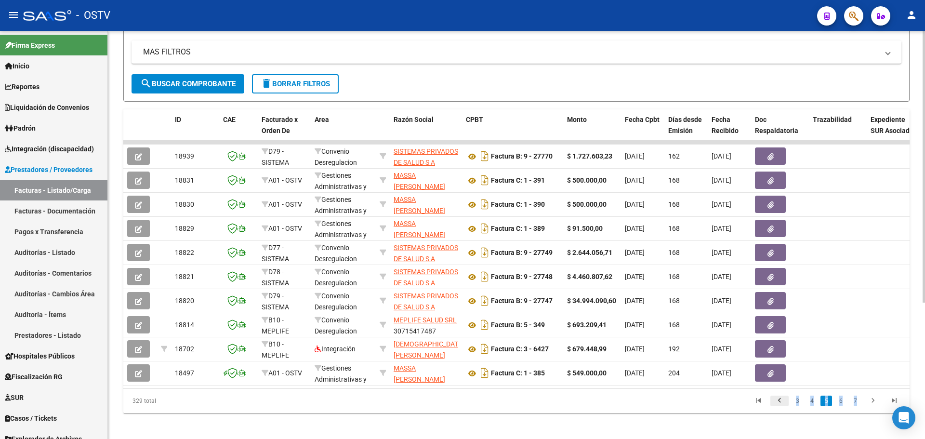
click at [786, 406] on link "go to previous page" at bounding box center [780, 401] width 18 height 11
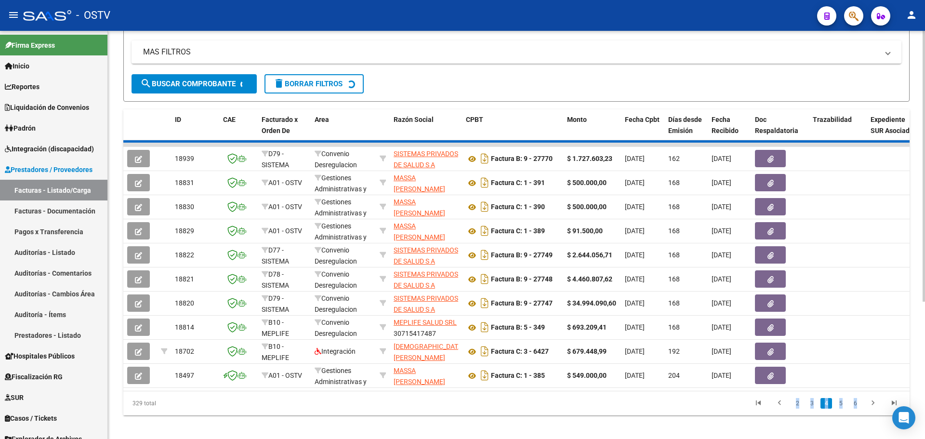
click at [786, 410] on div "329 total 2 3 4 5 6" at bounding box center [516, 403] width 787 height 24
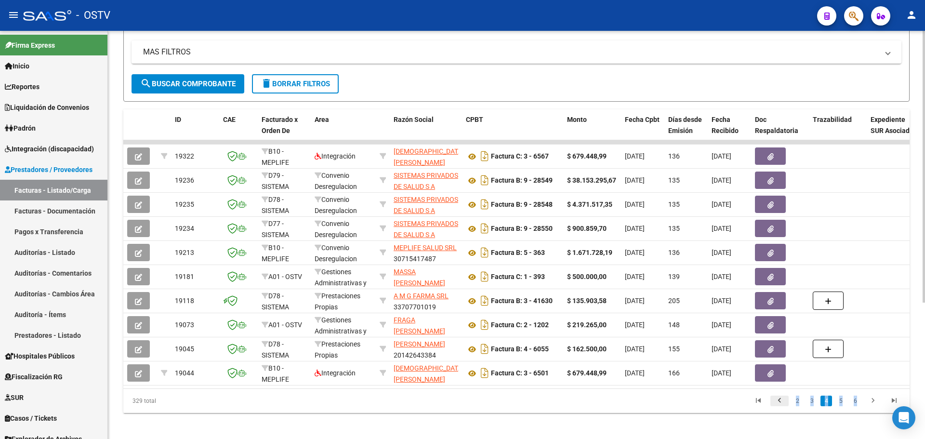
click at [779, 408] on icon "go to previous page" at bounding box center [780, 402] width 13 height 12
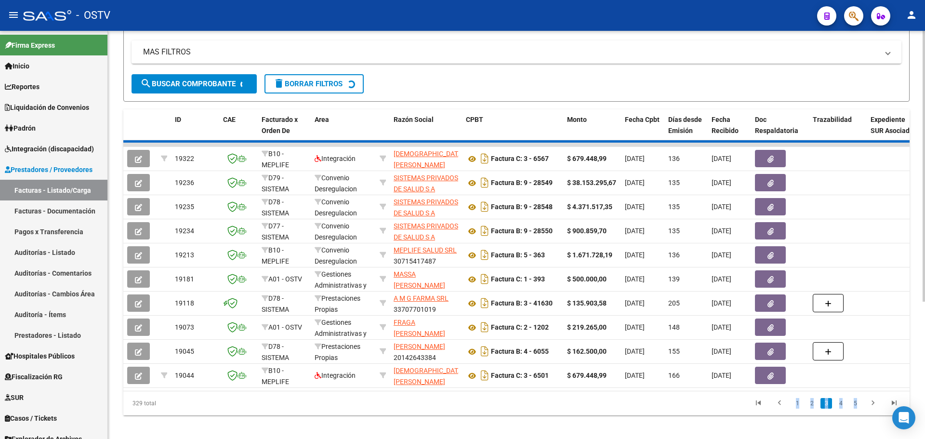
click at [794, 410] on div "329 total 1 2 3 4 5" at bounding box center [516, 403] width 787 height 24
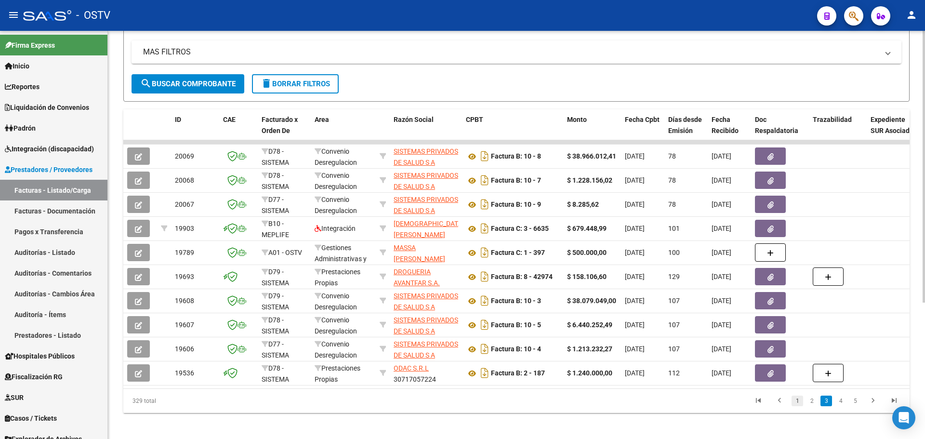
click at [797, 406] on link "1" at bounding box center [798, 401] width 12 height 11
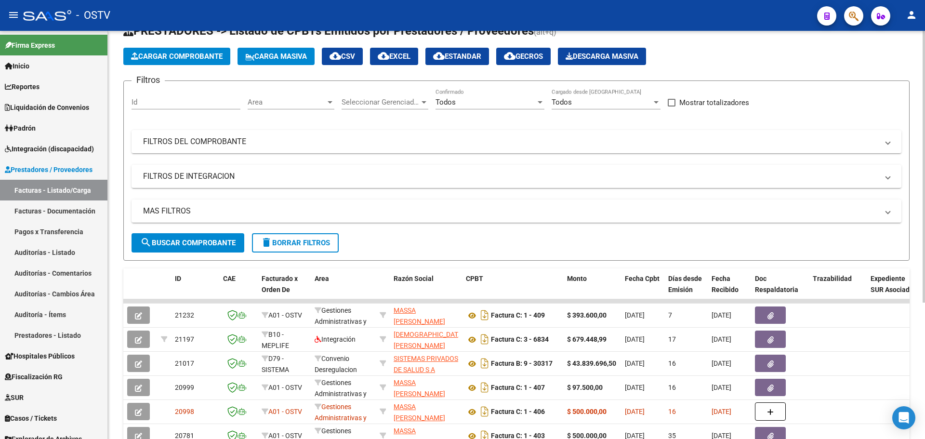
scroll to position [48, 0]
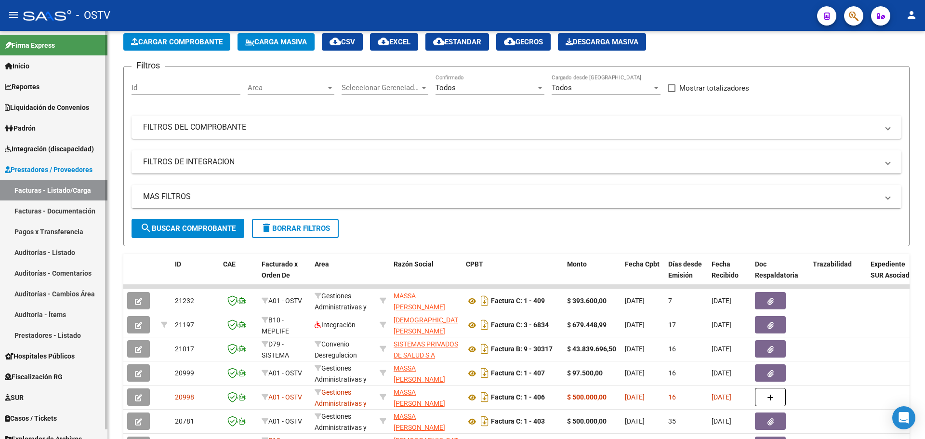
click at [50, 232] on link "Pagos x Transferencia" at bounding box center [53, 231] width 107 height 21
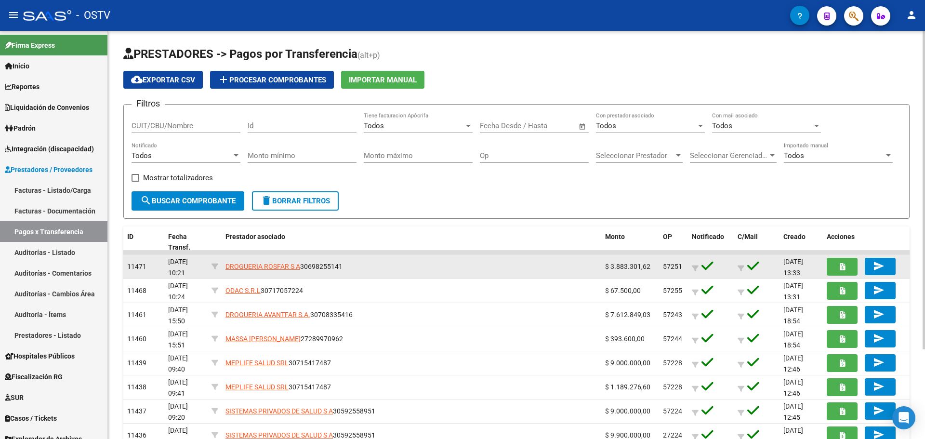
scroll to position [48, 0]
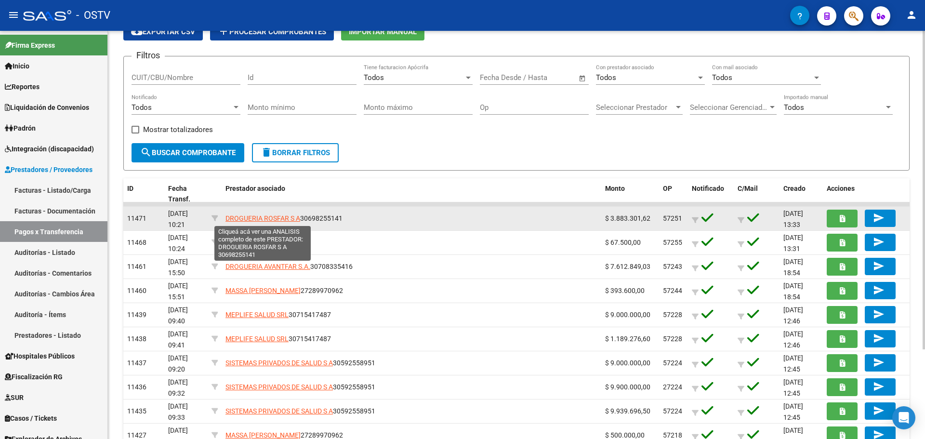
click at [237, 216] on span "DROGUERIA ROSFAR S A" at bounding box center [263, 218] width 75 height 8
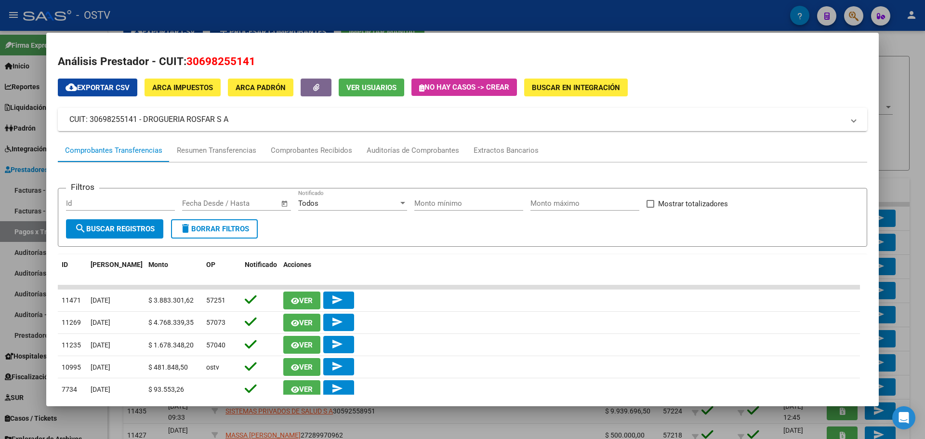
click at [42, 269] on div at bounding box center [462, 219] width 925 height 439
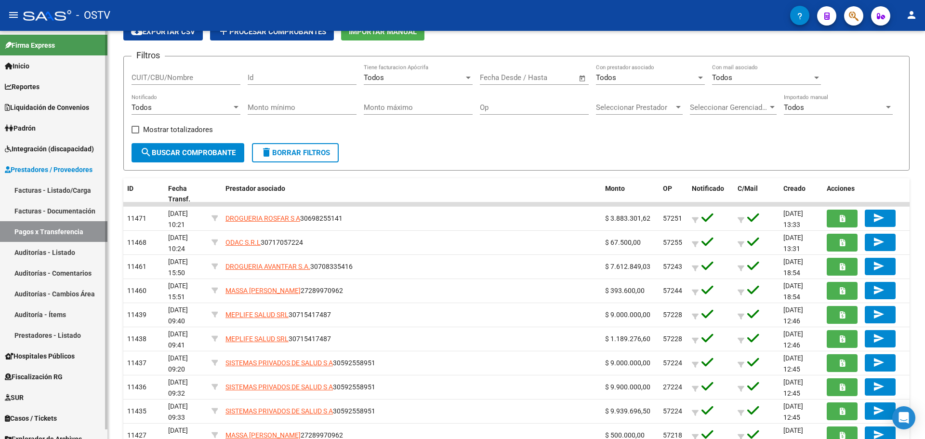
click at [64, 191] on link "Facturas - Listado/Carga" at bounding box center [53, 190] width 107 height 21
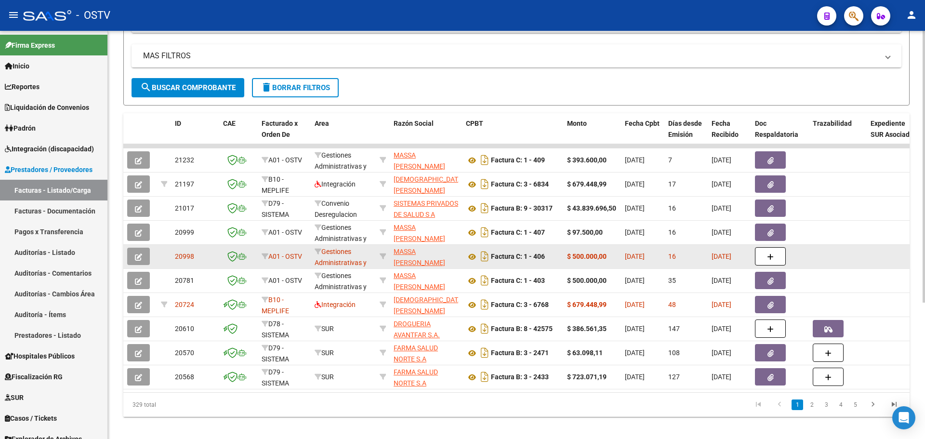
scroll to position [193, 0]
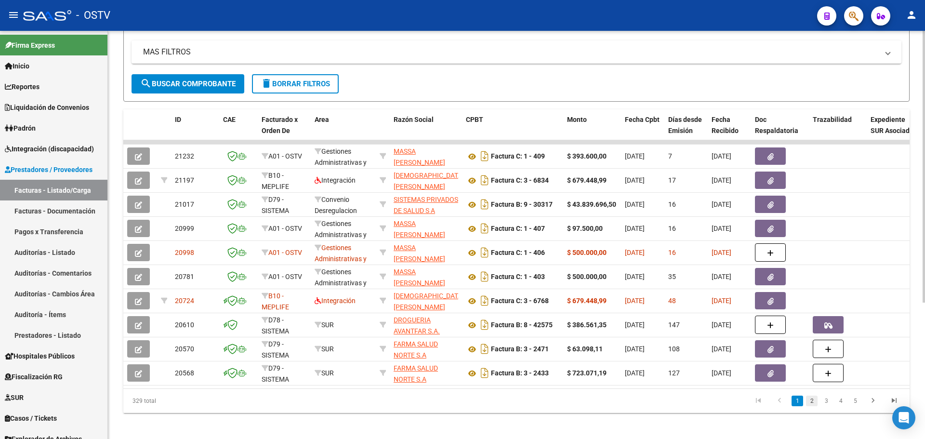
click at [813, 406] on link "2" at bounding box center [812, 401] width 12 height 11
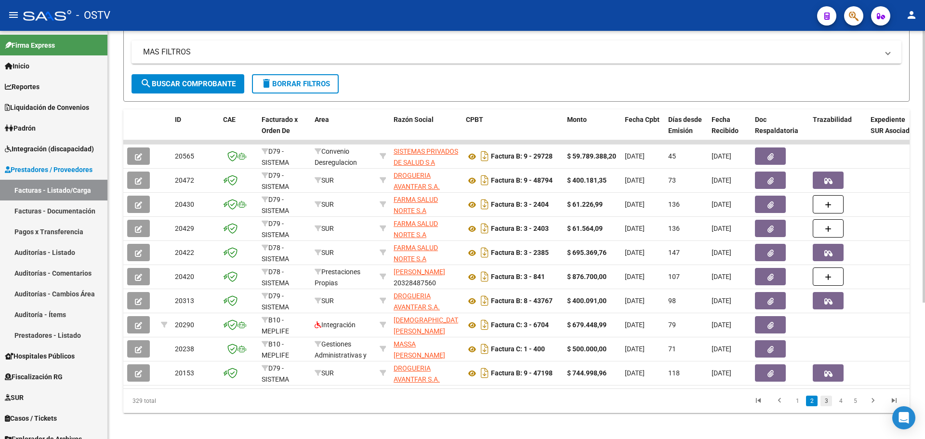
click at [825, 406] on link "3" at bounding box center [827, 401] width 12 height 11
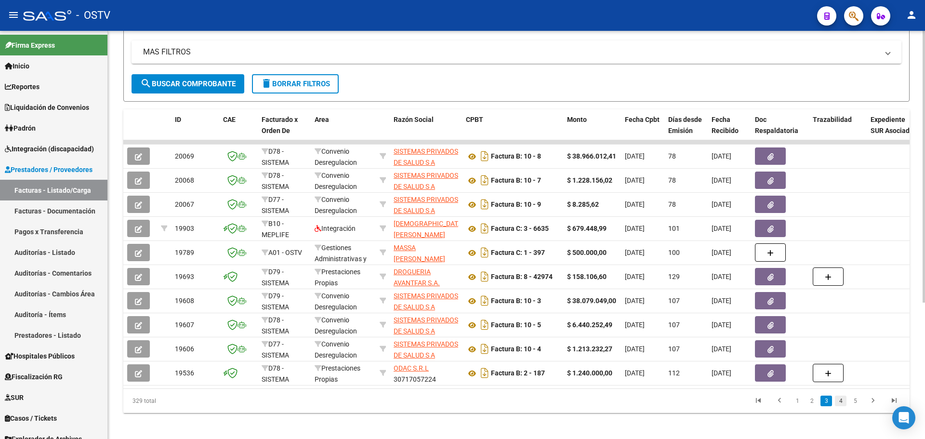
click at [837, 406] on link "4" at bounding box center [841, 401] width 12 height 11
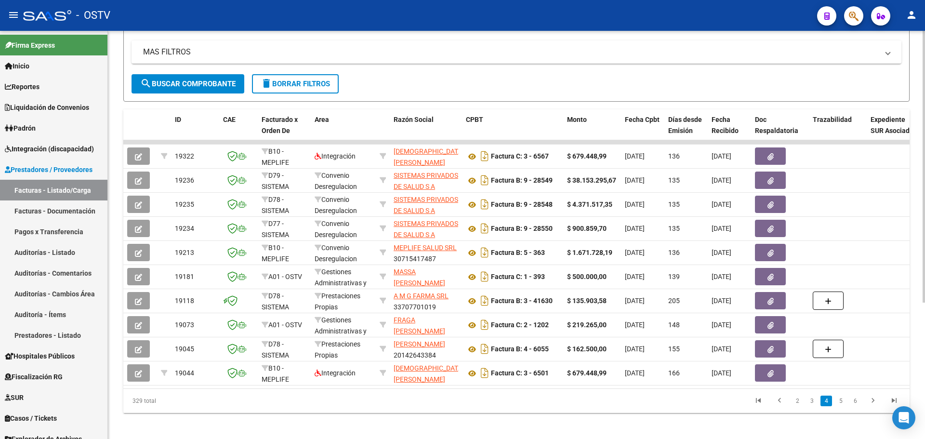
click at [849, 409] on li "6" at bounding box center [855, 401] width 14 height 16
click at [846, 406] on link "5" at bounding box center [841, 401] width 12 height 11
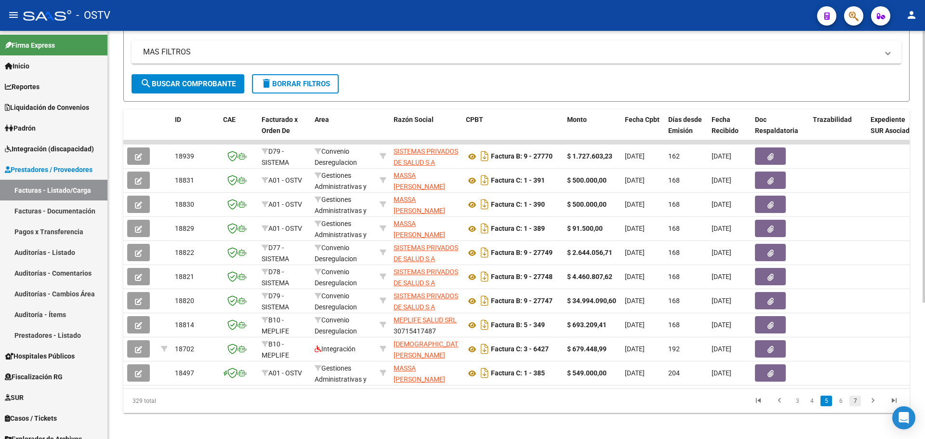
click at [850, 406] on link "7" at bounding box center [856, 401] width 12 height 11
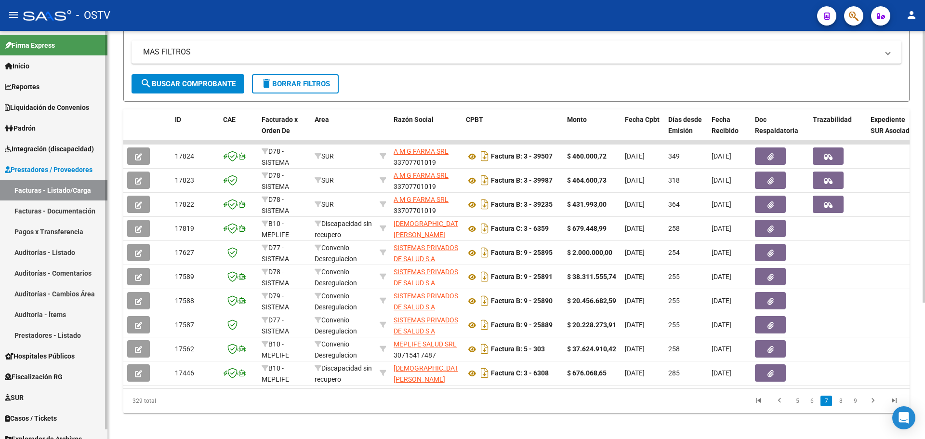
click at [65, 227] on link "Pagos x Transferencia" at bounding box center [53, 231] width 107 height 21
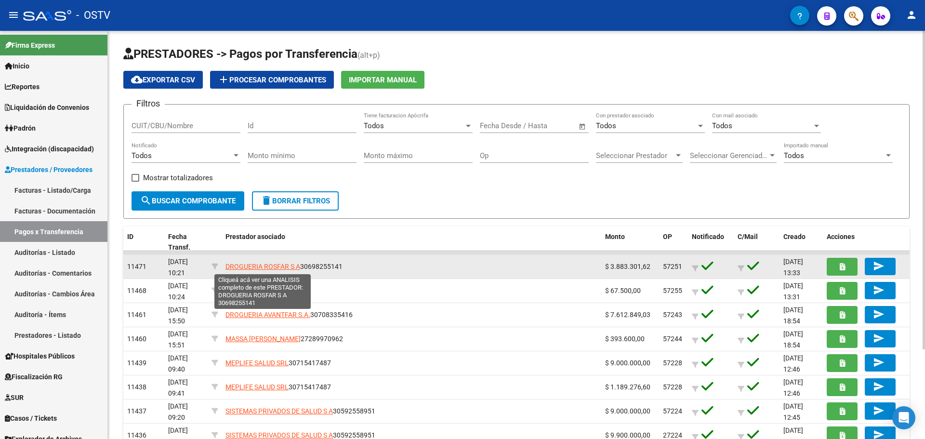
click at [262, 265] on span "DROGUERIA ROSFAR S A" at bounding box center [263, 267] width 75 height 8
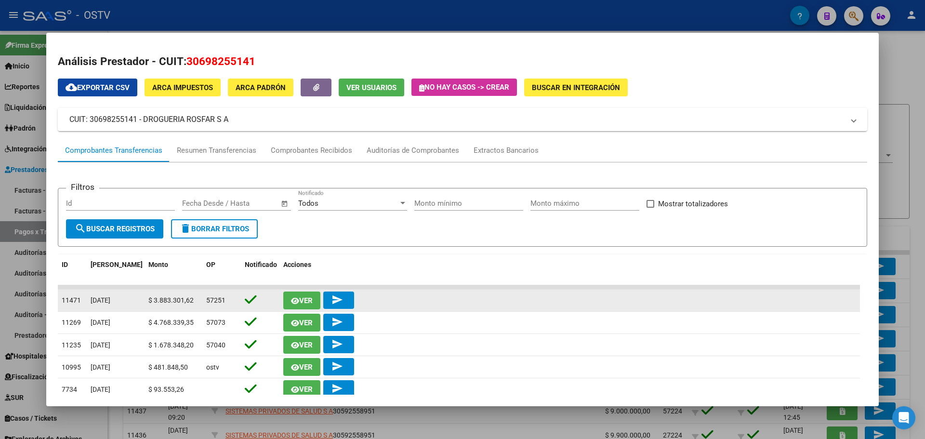
click at [289, 301] on button "Ver" at bounding box center [301, 301] width 37 height 18
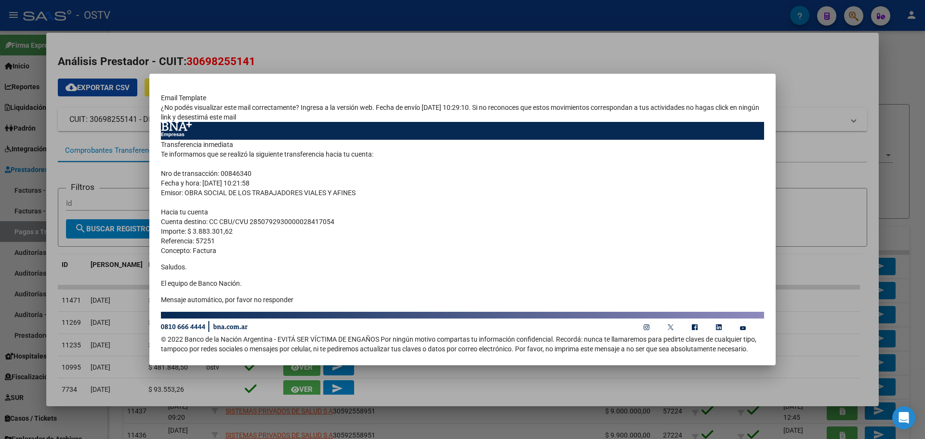
click at [818, 81] on div at bounding box center [462, 219] width 925 height 439
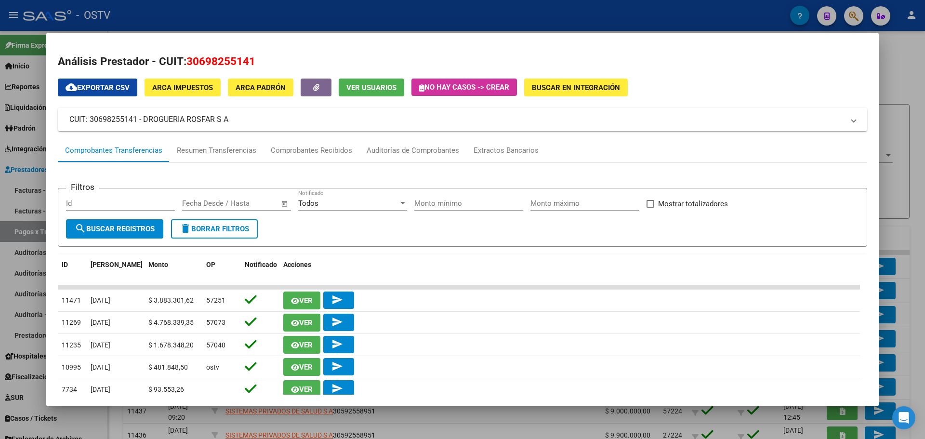
click at [24, 233] on div at bounding box center [462, 219] width 925 height 439
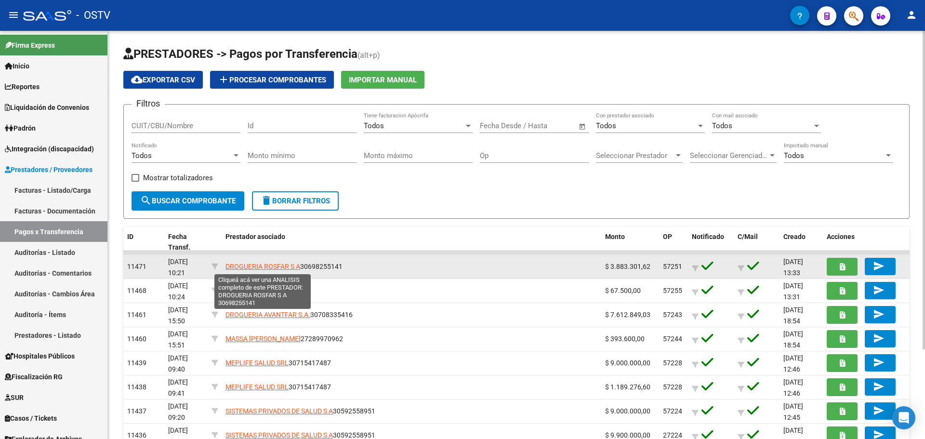
click at [268, 268] on span "DROGUERIA ROSFAR S A" at bounding box center [263, 267] width 75 height 8
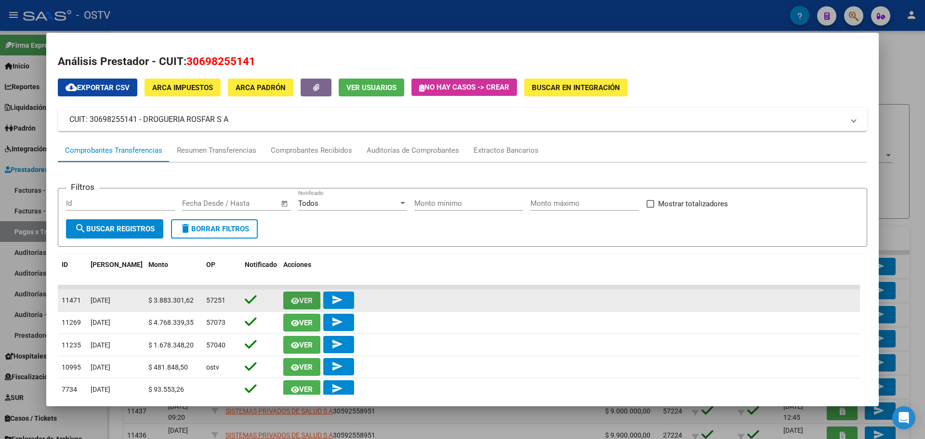
click at [291, 301] on button "Ver" at bounding box center [301, 301] width 37 height 18
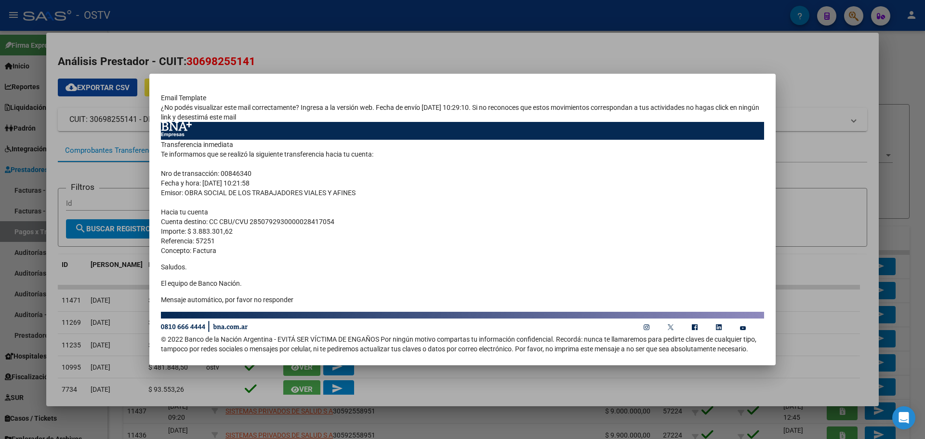
click at [140, 172] on div at bounding box center [462, 219] width 925 height 439
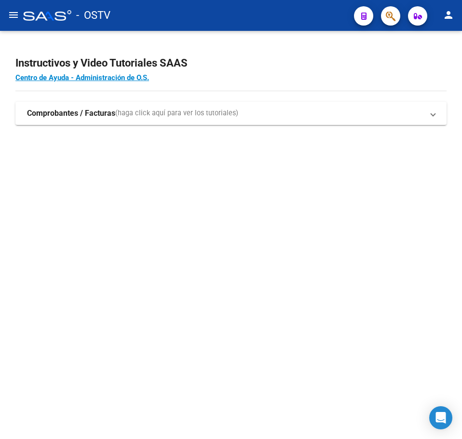
click at [49, 188] on mat-sidenav-content "Instructivos y Video Tutoriales SAAS Centro de Ayuda - Administración de O.S. C…" at bounding box center [231, 235] width 462 height 408
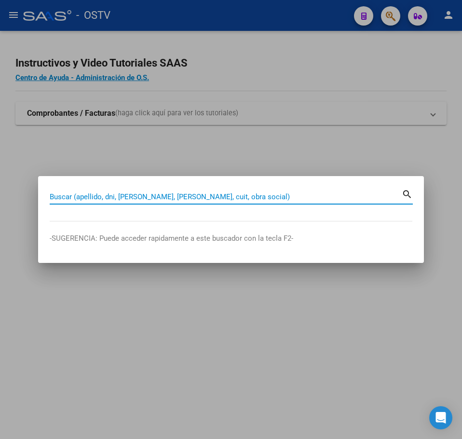
paste input "36790674"
type input "36790674"
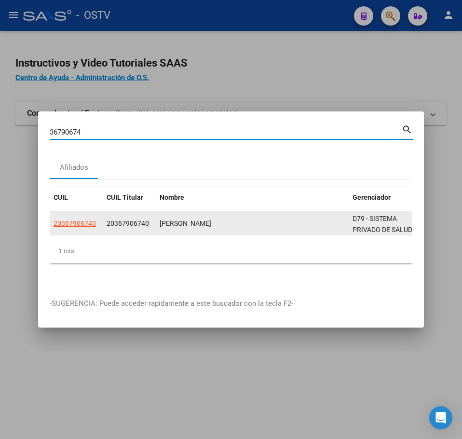
click at [81, 213] on datatable-body-cell "20367906740" at bounding box center [76, 223] width 53 height 24
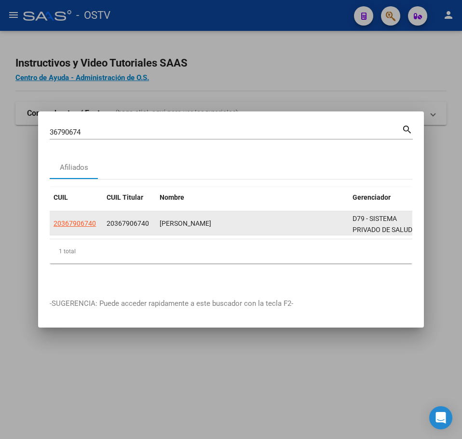
click at [81, 213] on datatable-body-cell "20367906740" at bounding box center [76, 223] width 53 height 24
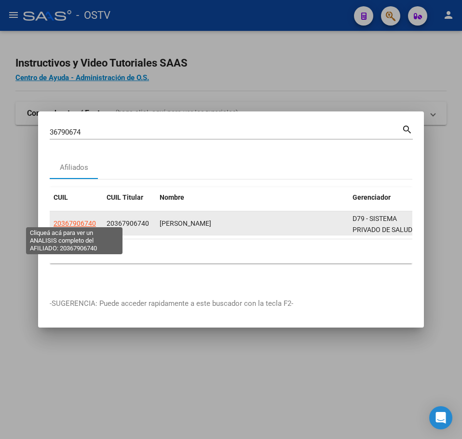
click at [81, 219] on span "20367906740" at bounding box center [74, 223] width 42 height 8
copy span "20367906740"
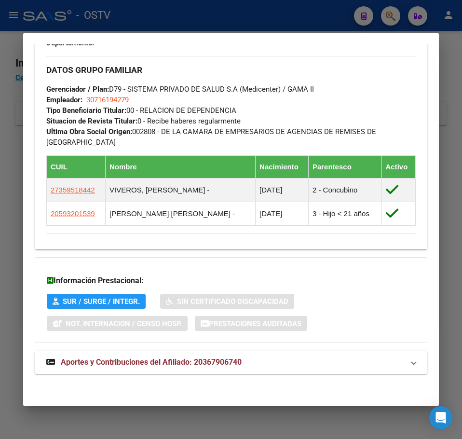
scroll to position [553, 0]
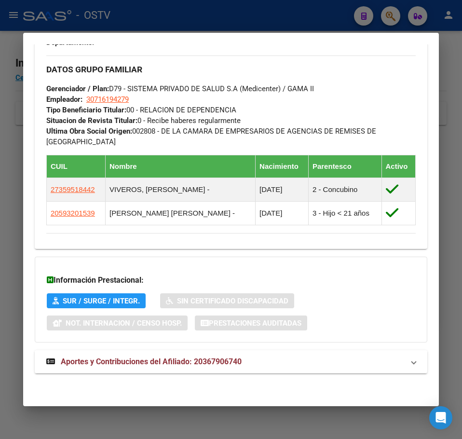
click at [114, 360] on span "Aportes y Contribuciones del Afiliado: 20367906740" at bounding box center [151, 361] width 181 height 9
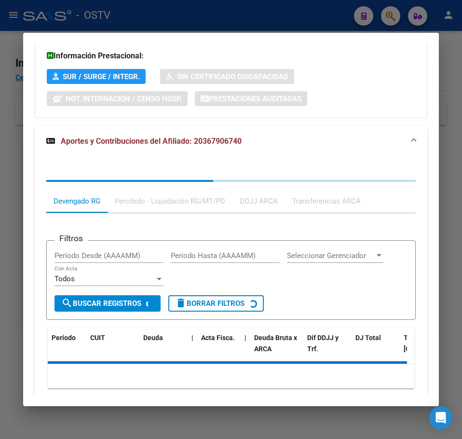
scroll to position [831, 0]
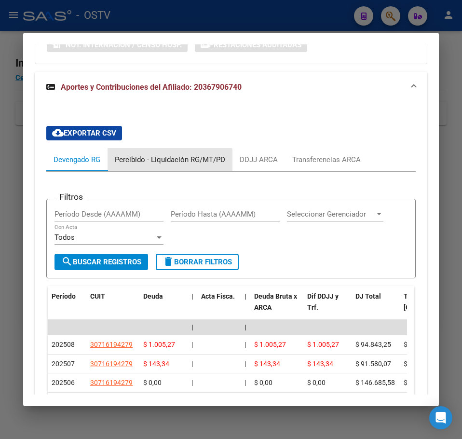
click at [135, 166] on div "Percibido - Liquidación RG/MT/PD" at bounding box center [169, 159] width 125 height 23
